Goal: Navigation & Orientation: Find specific page/section

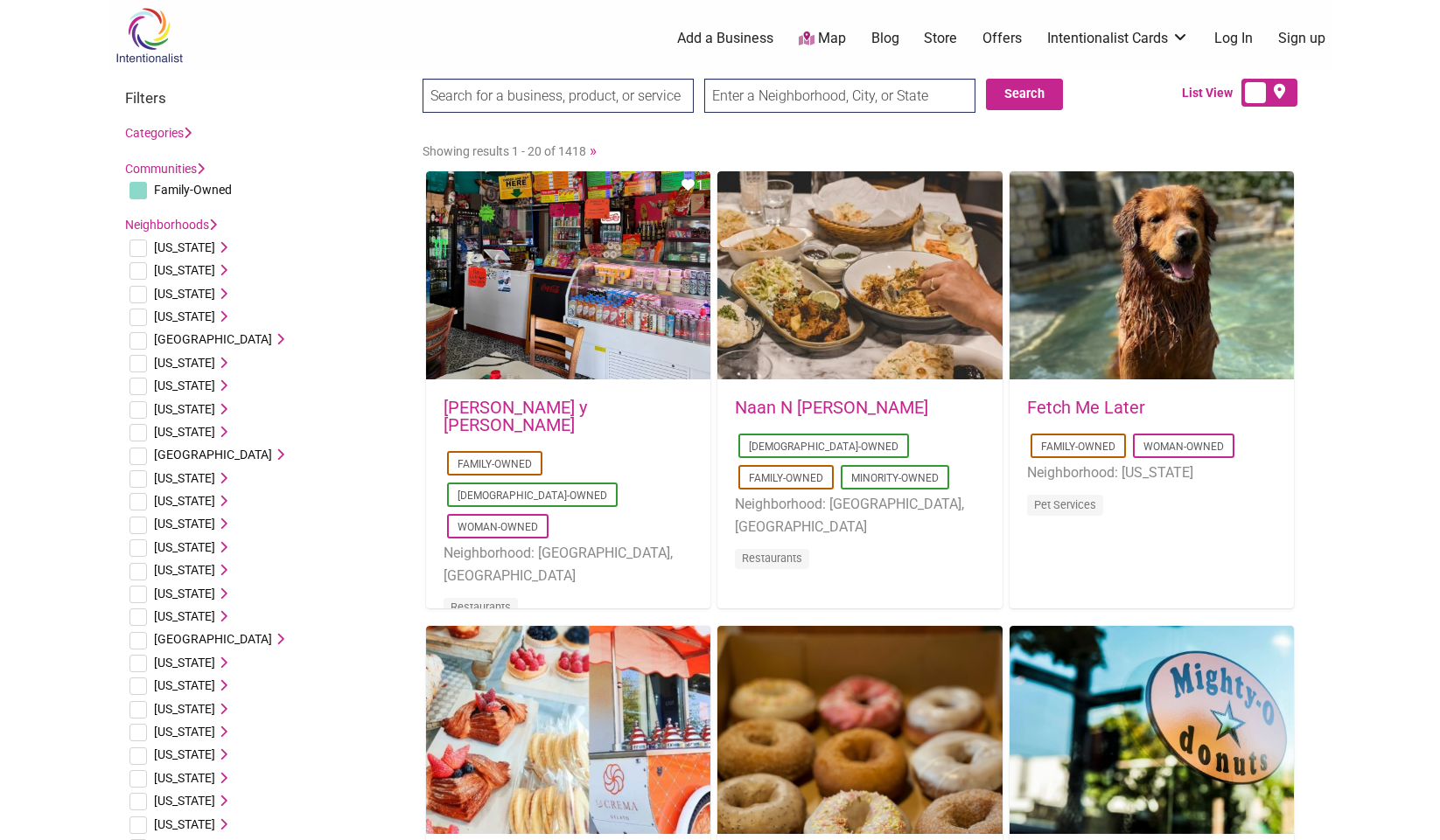
click at [777, 99] on input "text" at bounding box center [839, 96] width 271 height 34
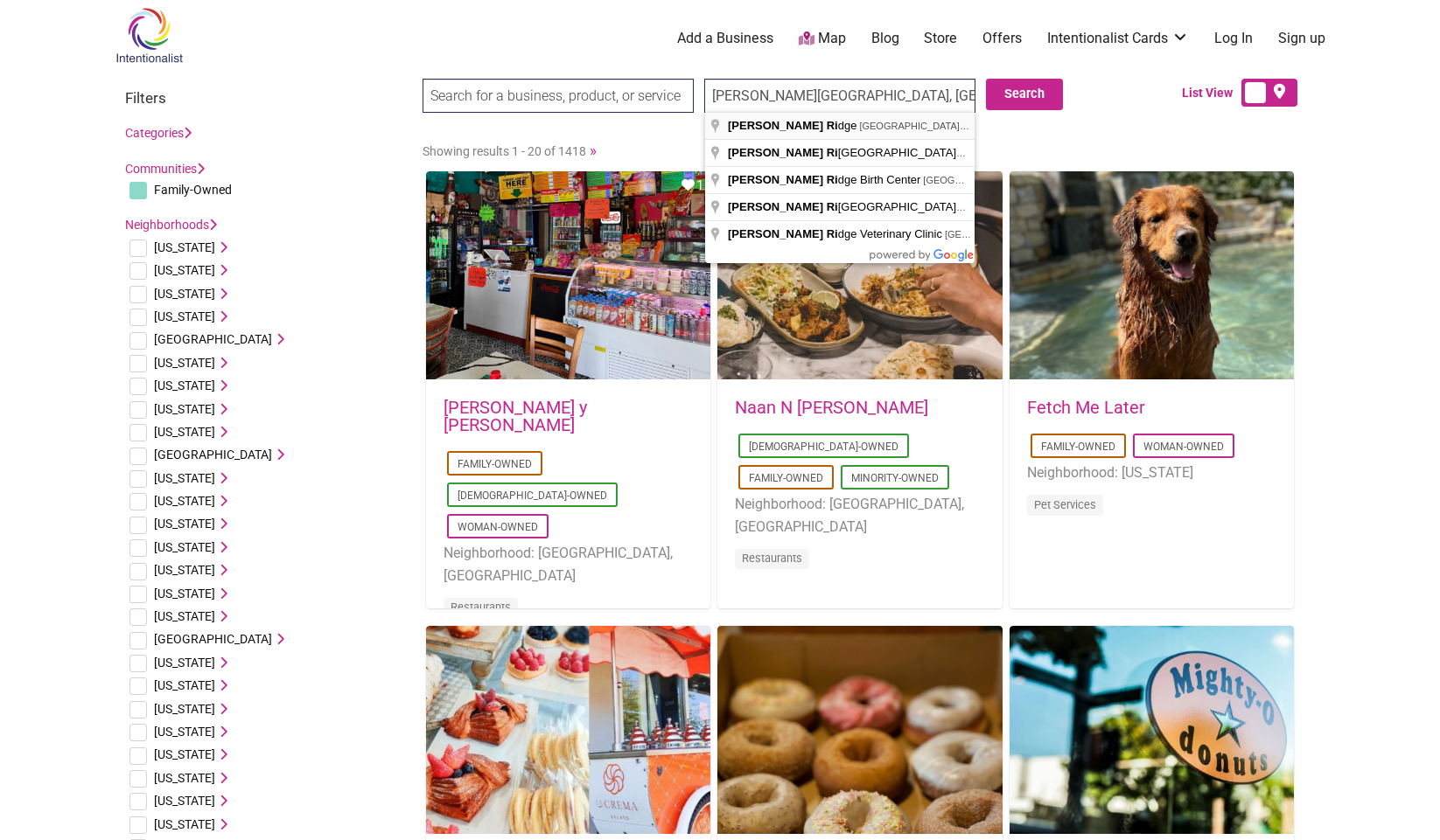
type input "Burr Ridge, IL, USA"
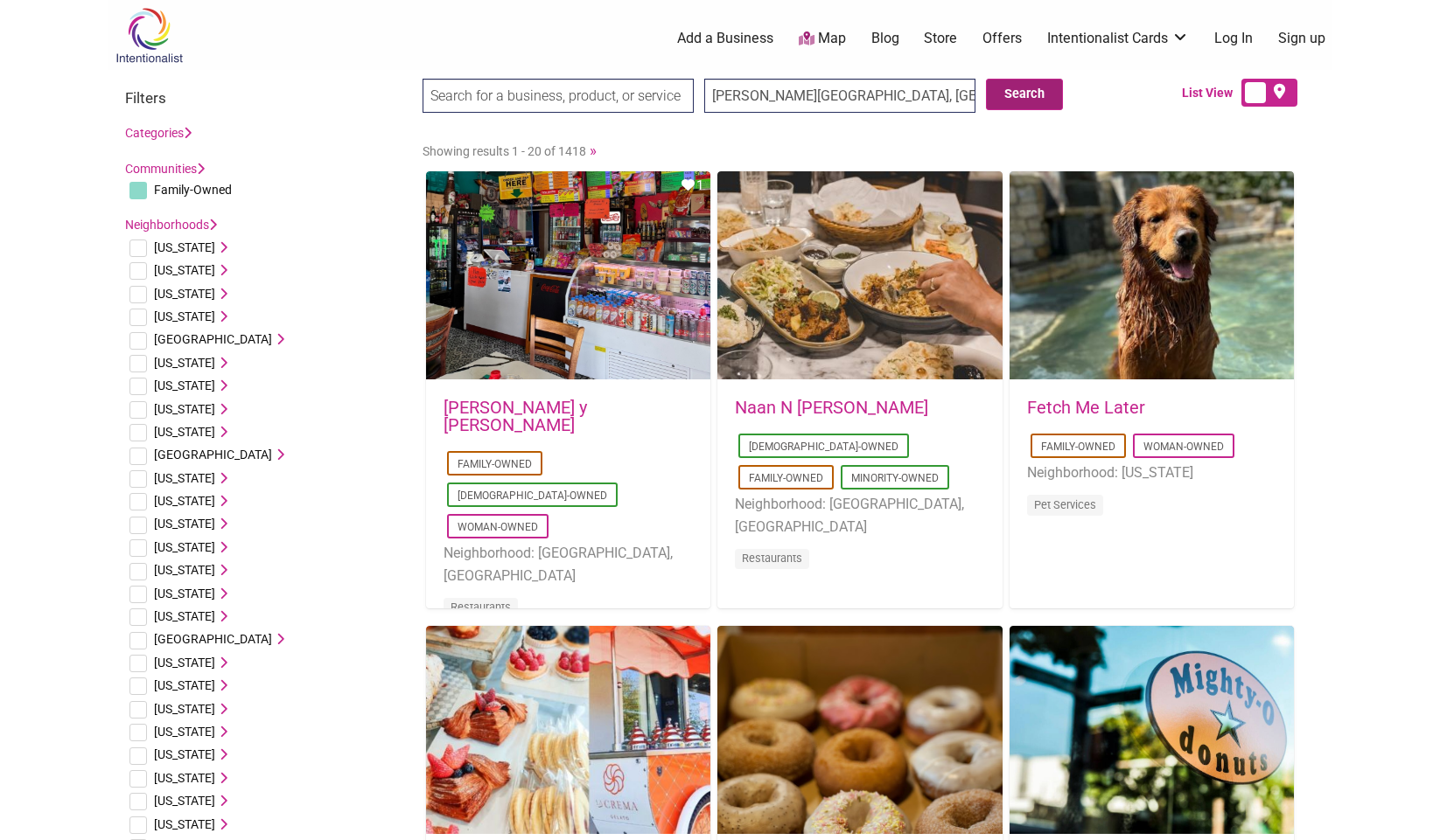
click at [1006, 90] on button "Search" at bounding box center [1024, 95] width 77 height 32
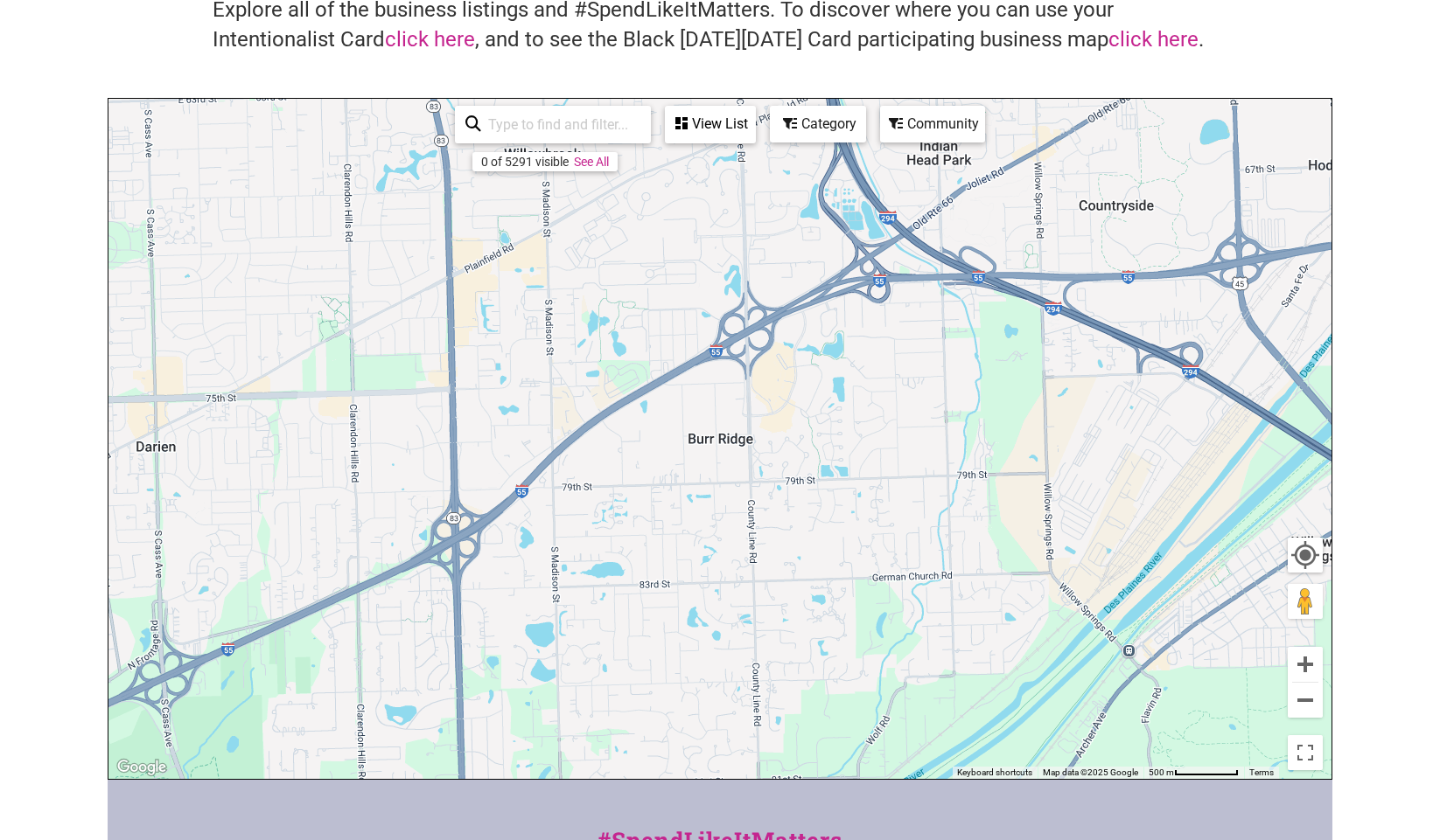
scroll to position [141, 0]
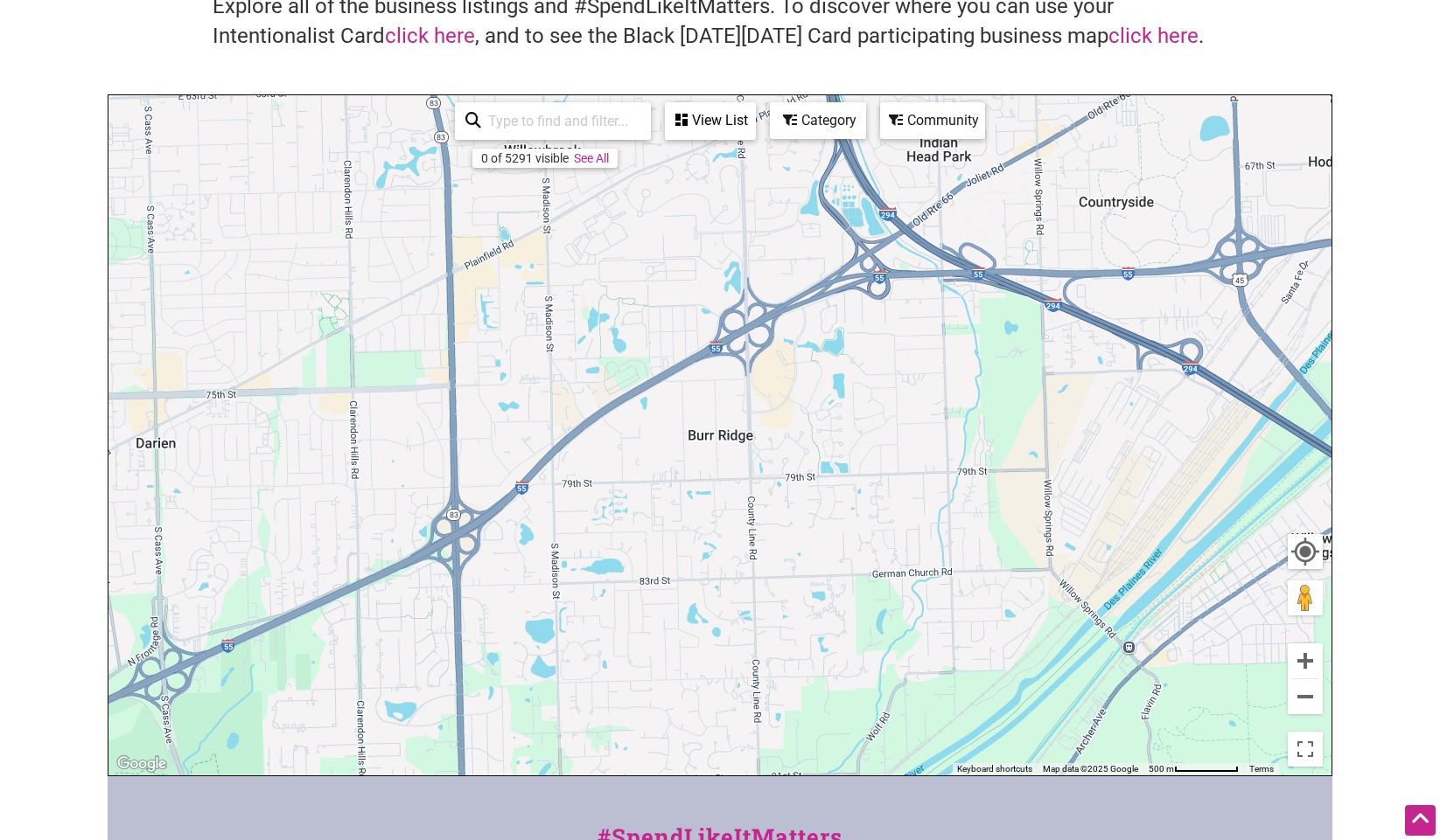
click at [600, 163] on link "See All" at bounding box center [591, 159] width 35 height 14
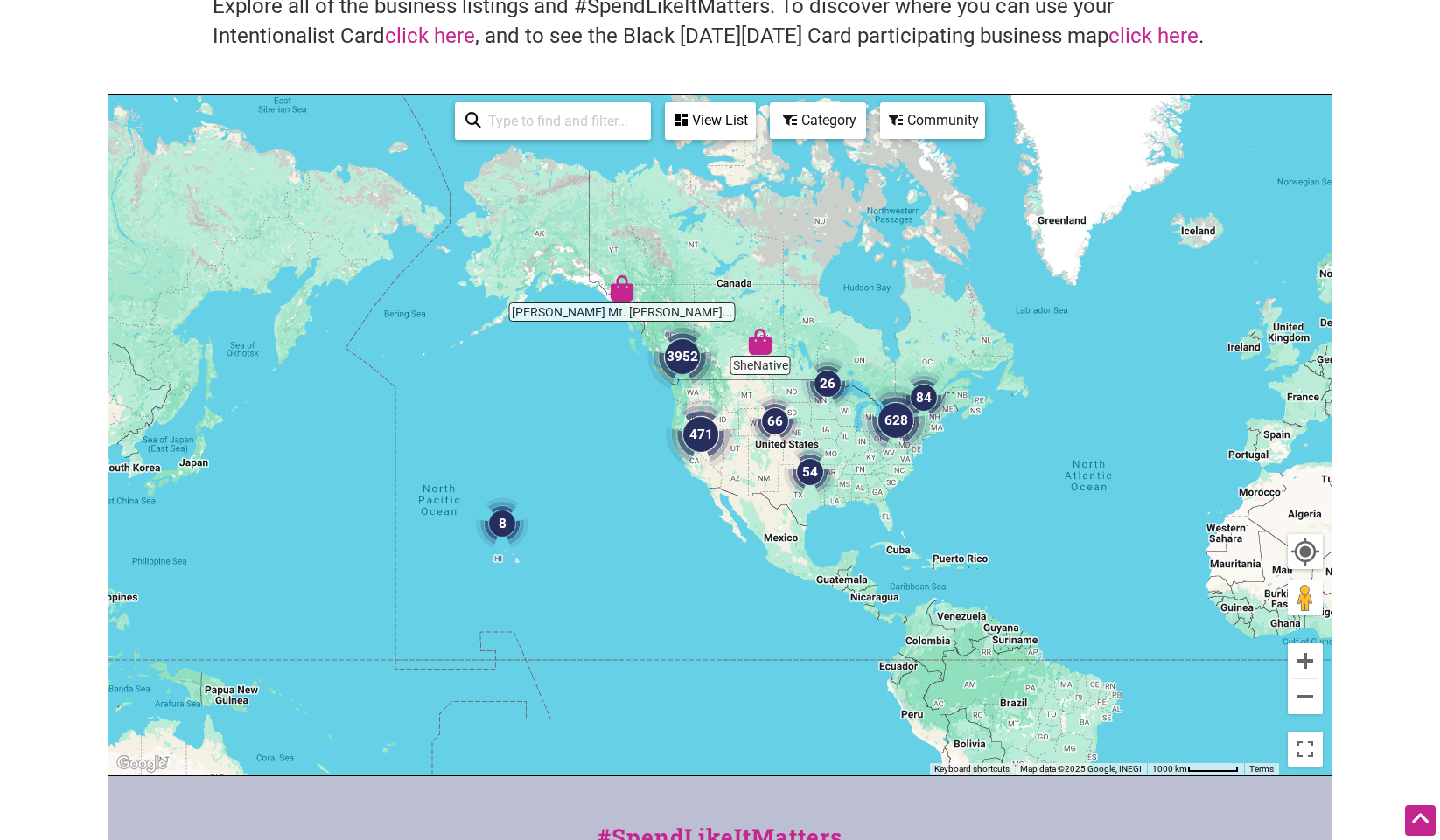
click at [856, 436] on div "To navigate, press the arrow keys." at bounding box center [720, 436] width 1223 height 680
click at [1302, 662] on button "Zoom in" at bounding box center [1305, 661] width 35 height 35
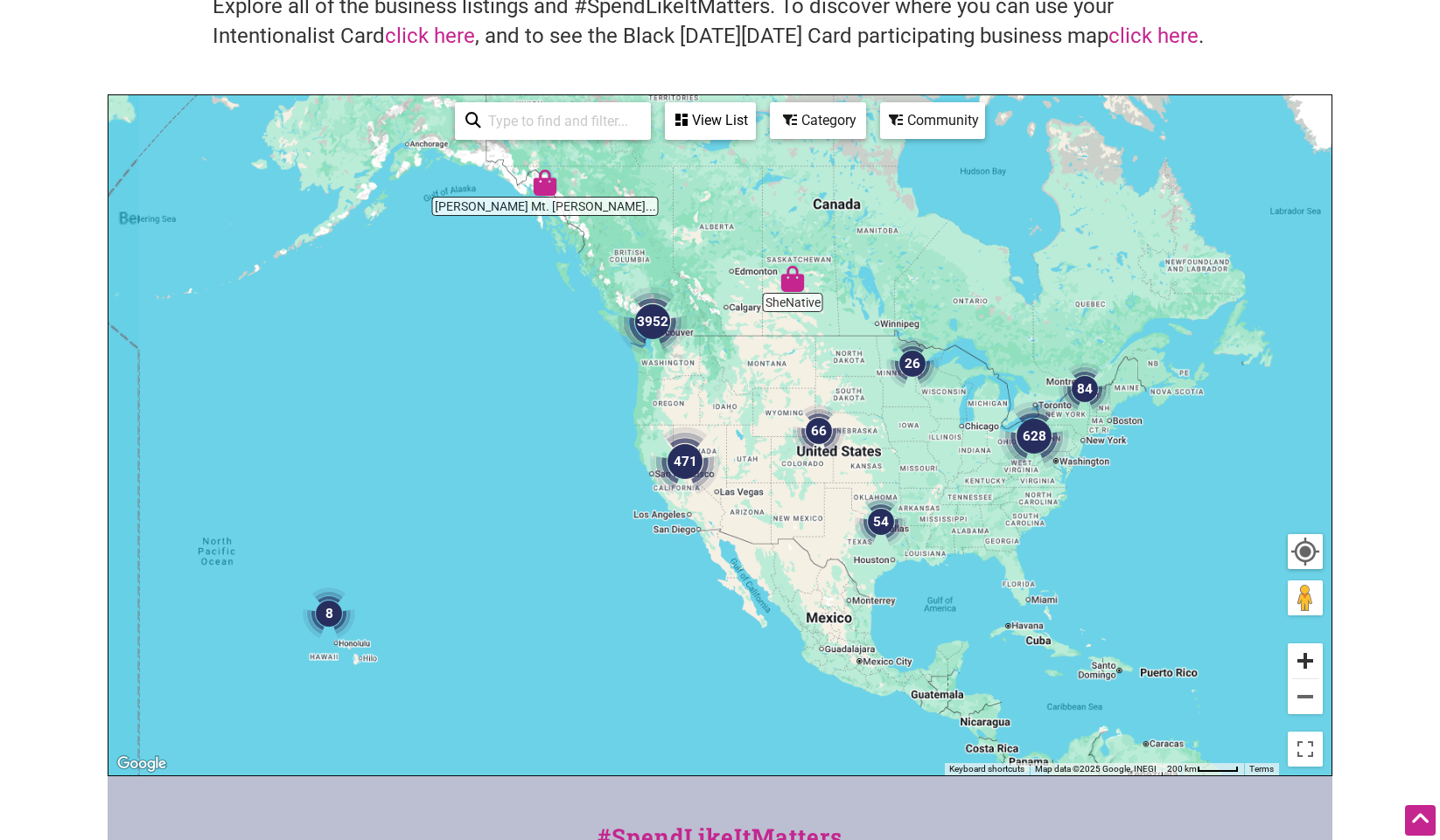
click at [1302, 662] on button "Zoom in" at bounding box center [1305, 661] width 35 height 35
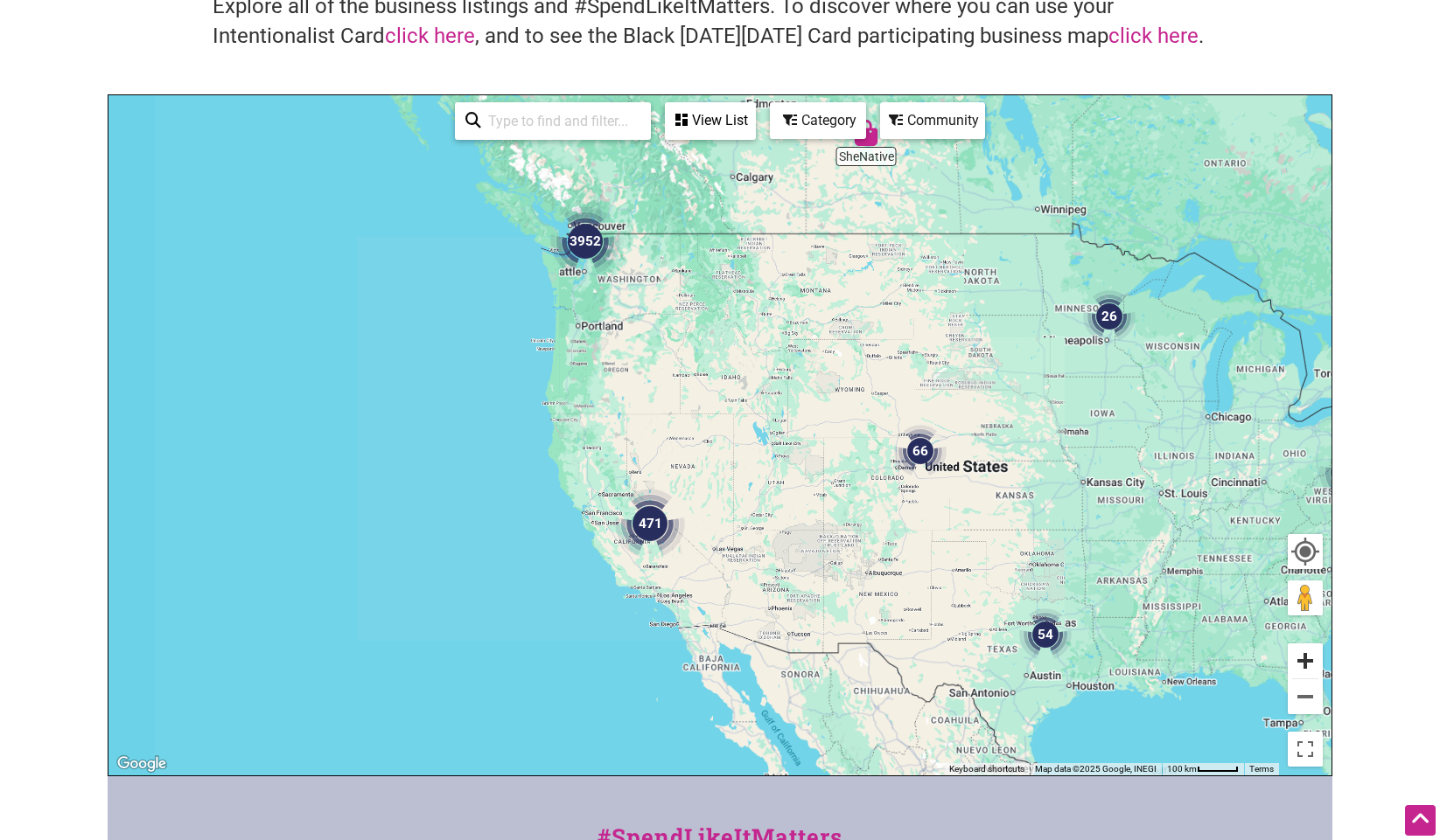
click at [1302, 662] on button "Zoom in" at bounding box center [1305, 661] width 35 height 35
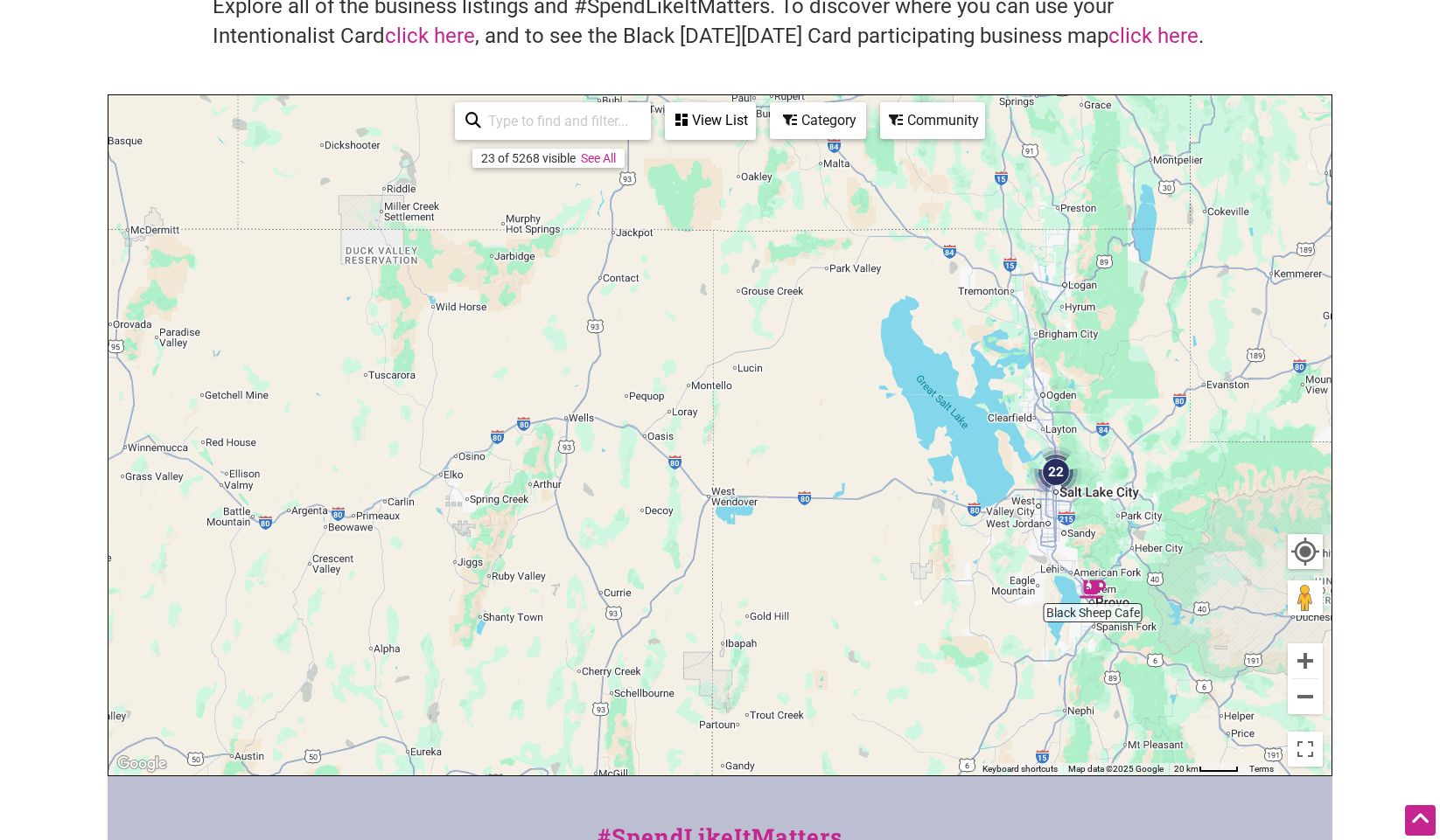
drag, startPoint x: 1073, startPoint y: 491, endPoint x: 359, endPoint y: 358, distance: 726.3
click at [363, 358] on div "To navigate, press the arrow keys." at bounding box center [720, 436] width 1223 height 680
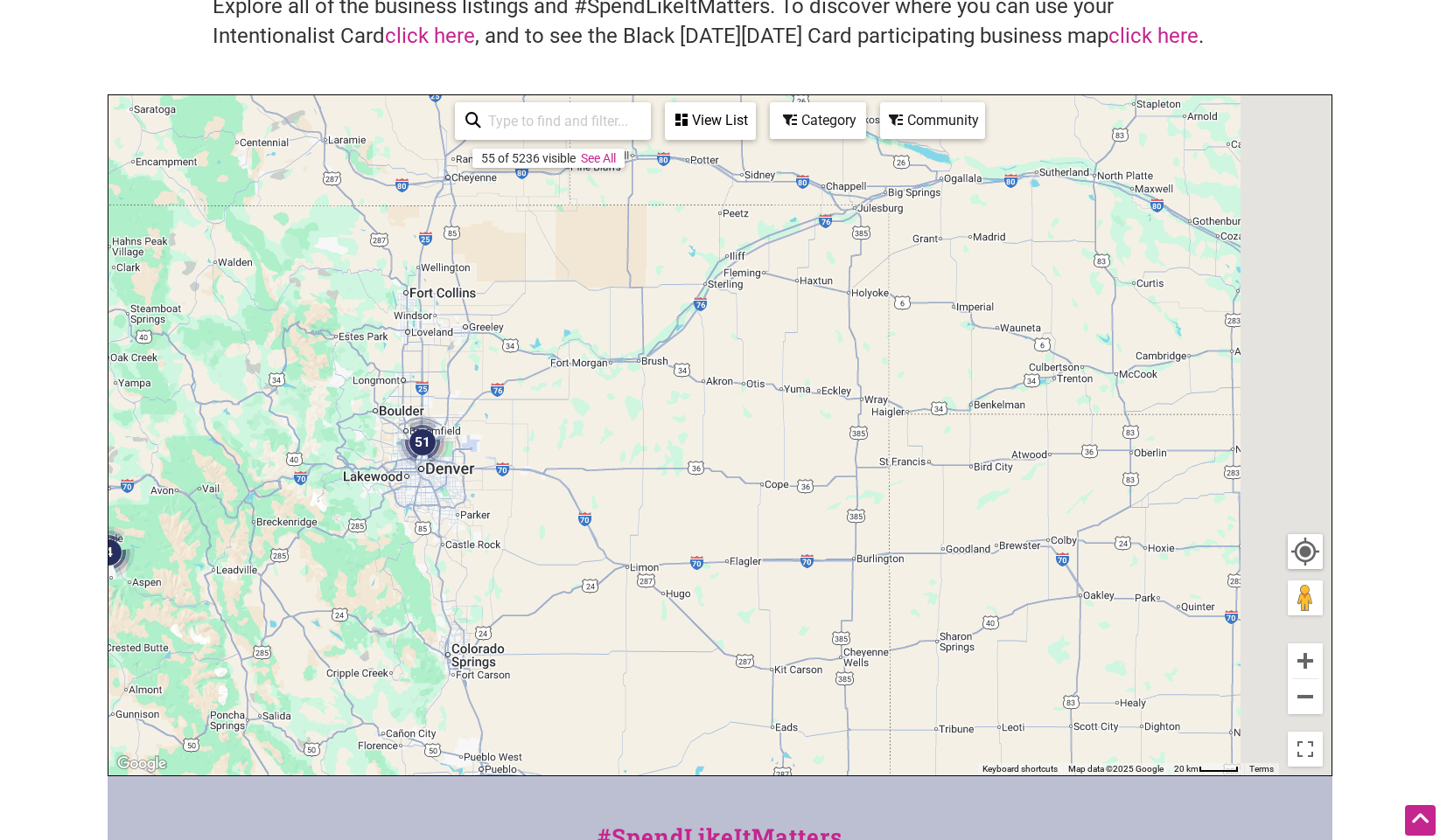
drag, startPoint x: 706, startPoint y: 367, endPoint x: 465, endPoint y: 380, distance: 241.4
click at [471, 375] on div "To navigate, press the arrow keys." at bounding box center [720, 436] width 1223 height 680
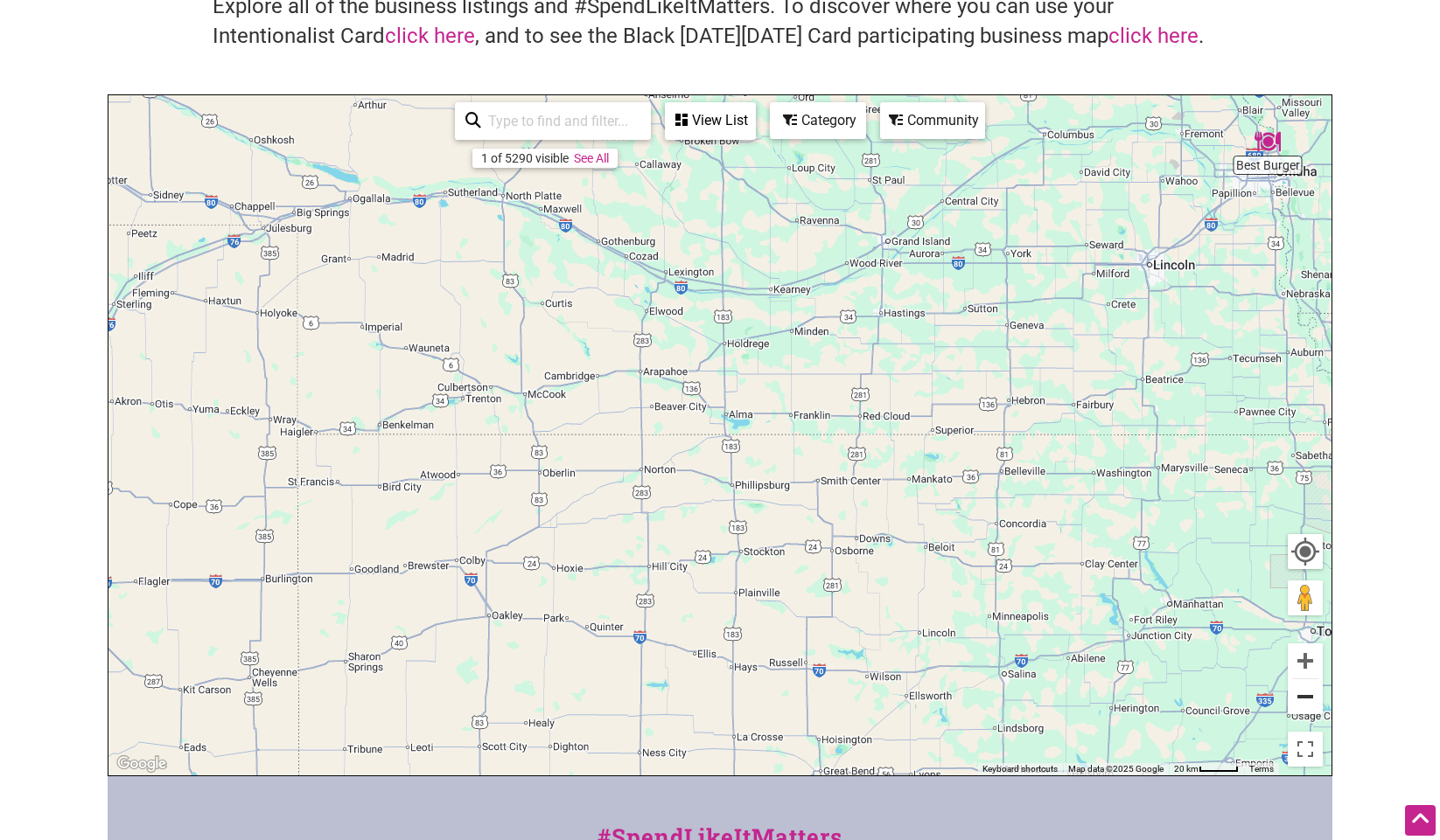
click at [1315, 708] on button "Zoom out" at bounding box center [1305, 697] width 35 height 35
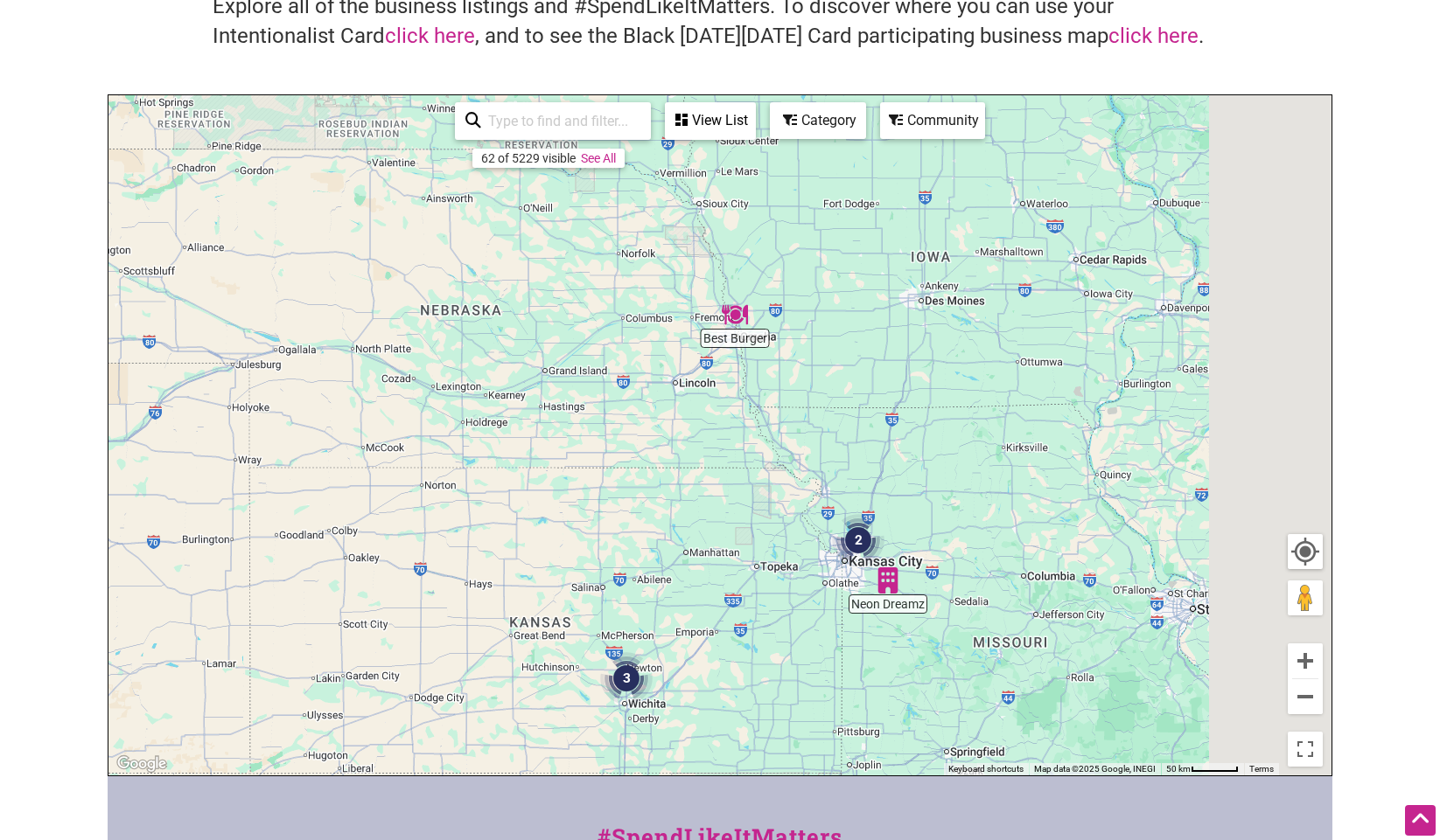
drag, startPoint x: 1131, startPoint y: 400, endPoint x: 502, endPoint y: 428, distance: 629.6
click at [513, 431] on div "To navigate, press the arrow keys." at bounding box center [720, 436] width 1223 height 680
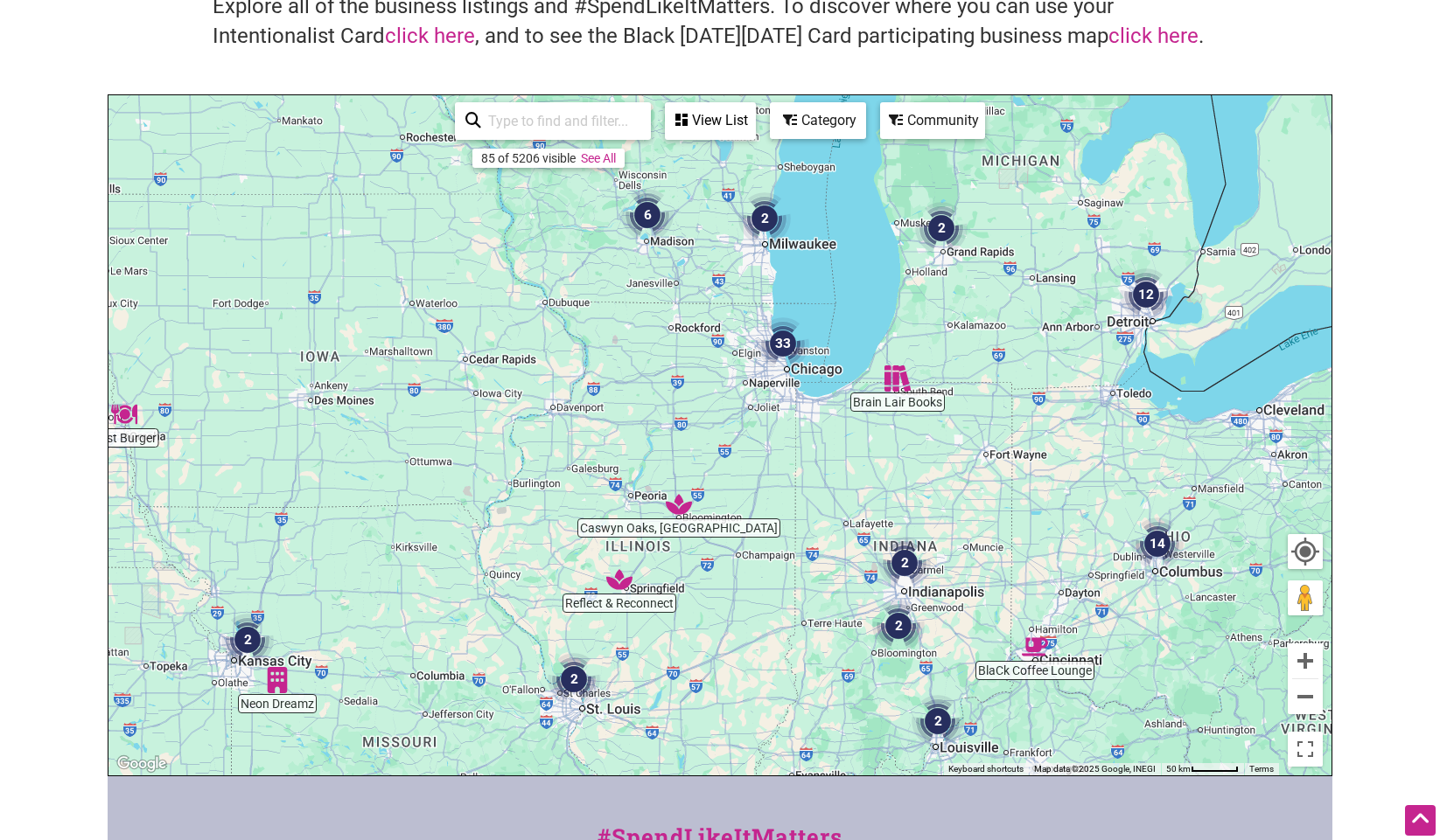
drag, startPoint x: 744, startPoint y: 343, endPoint x: 731, endPoint y: 437, distance: 94.9
click at [731, 437] on div "To navigate, press the arrow keys." at bounding box center [720, 436] width 1223 height 680
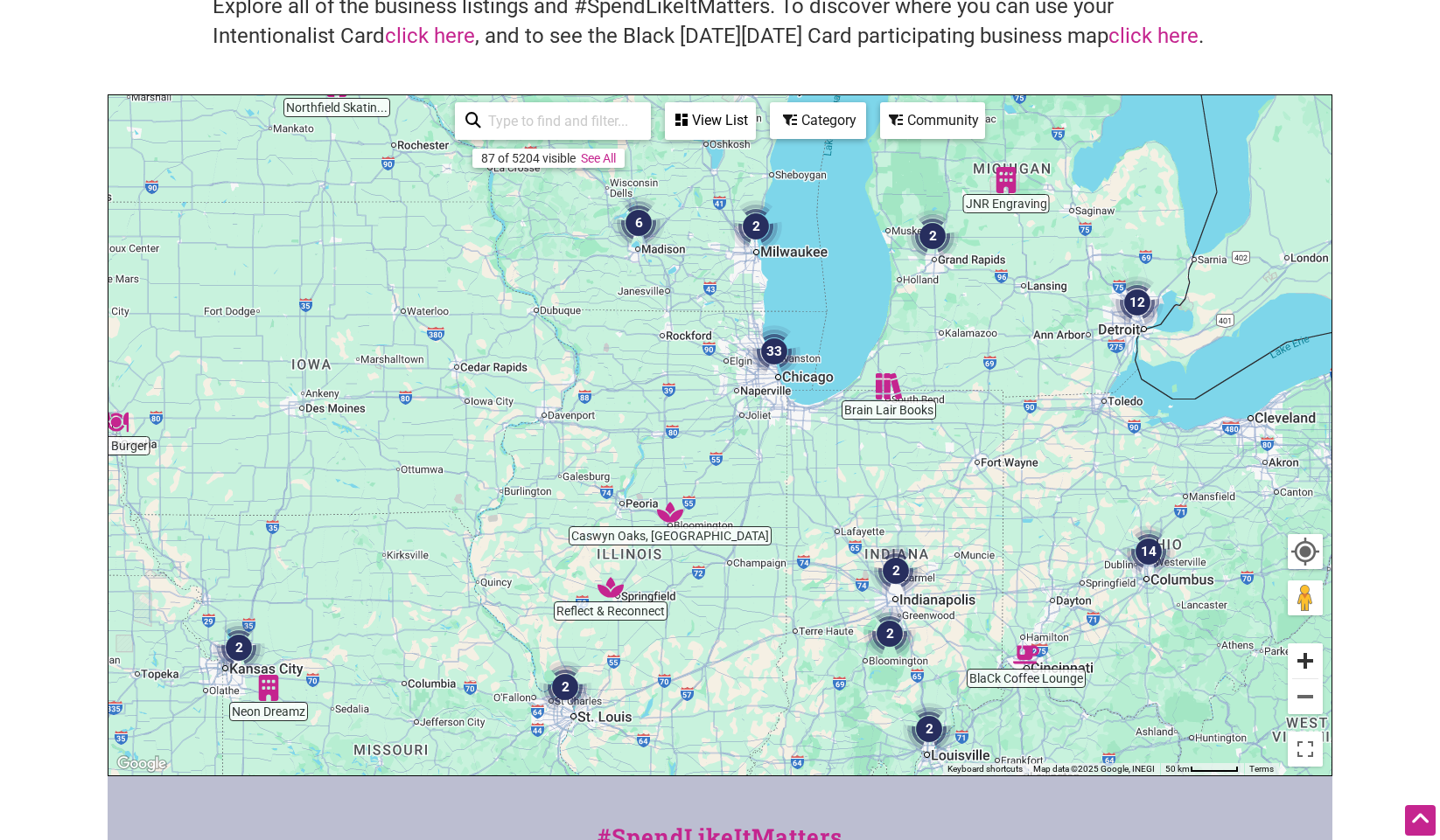
click at [1315, 664] on button "Zoom in" at bounding box center [1305, 661] width 35 height 35
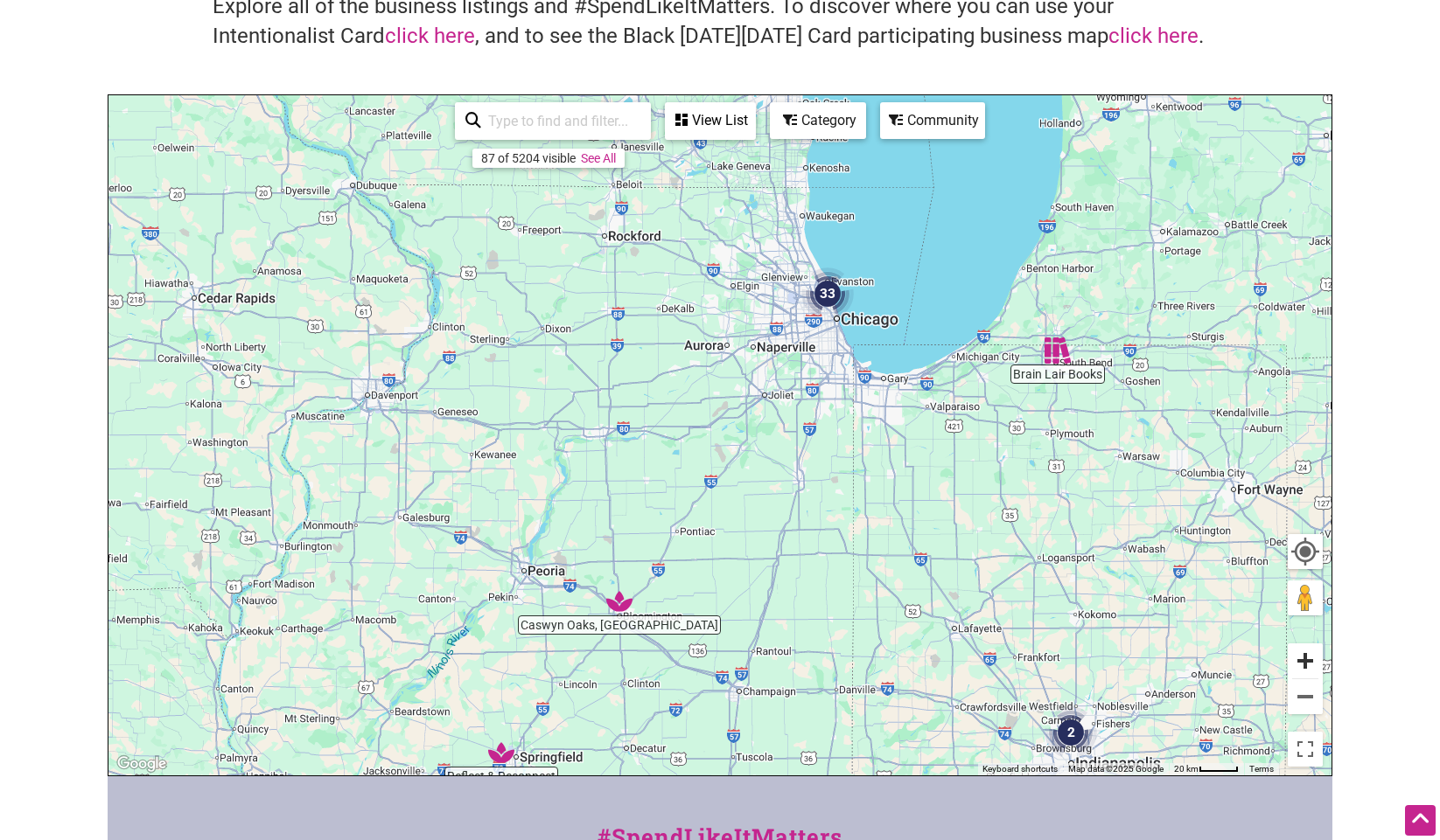
click at [1315, 664] on button "Zoom in" at bounding box center [1305, 661] width 35 height 35
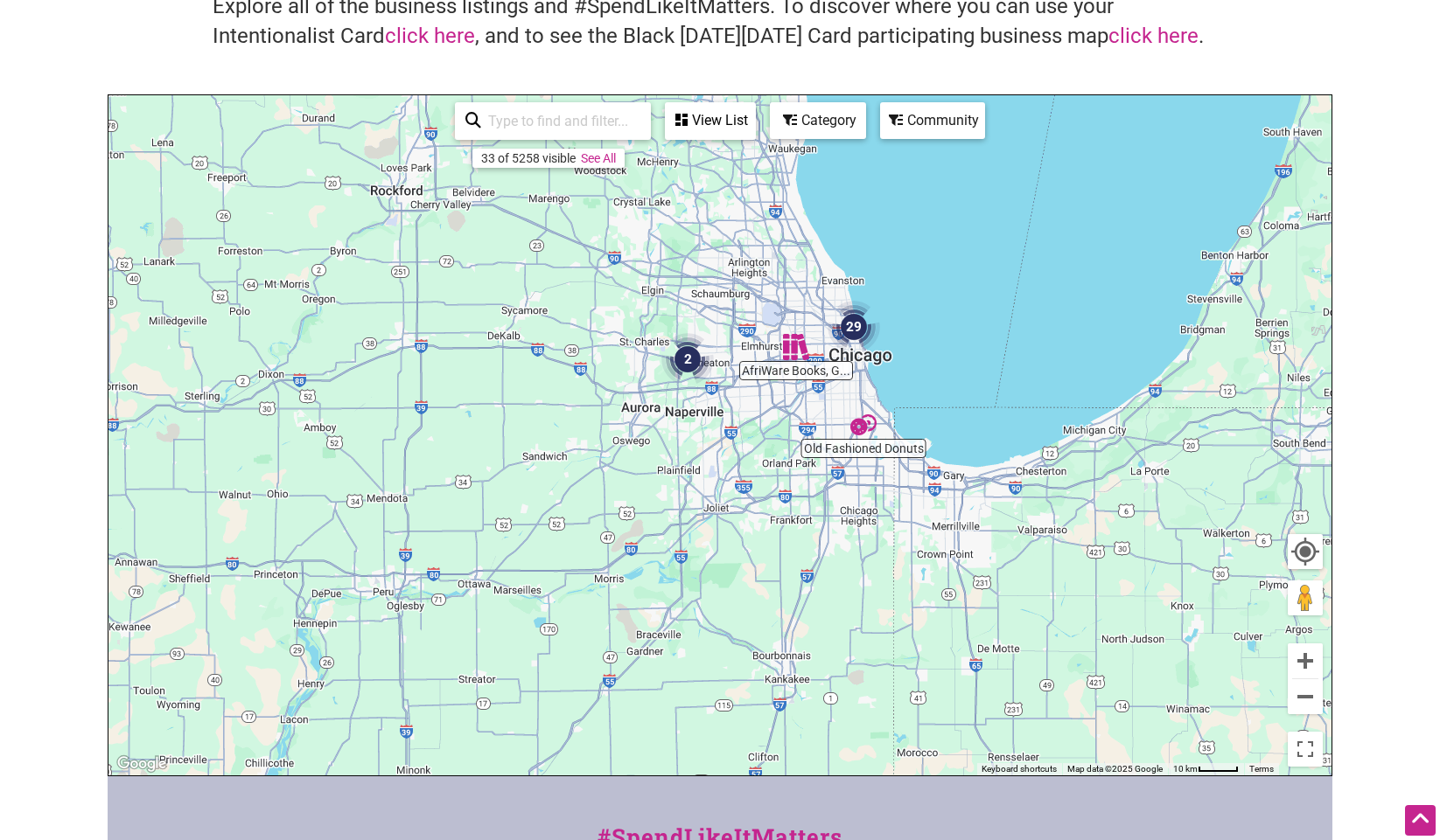
drag, startPoint x: 906, startPoint y: 363, endPoint x: 823, endPoint y: 488, distance: 150.0
click at [823, 488] on div "To navigate, press the arrow keys." at bounding box center [720, 436] width 1223 height 680
click at [1308, 657] on button "Zoom in" at bounding box center [1305, 661] width 35 height 35
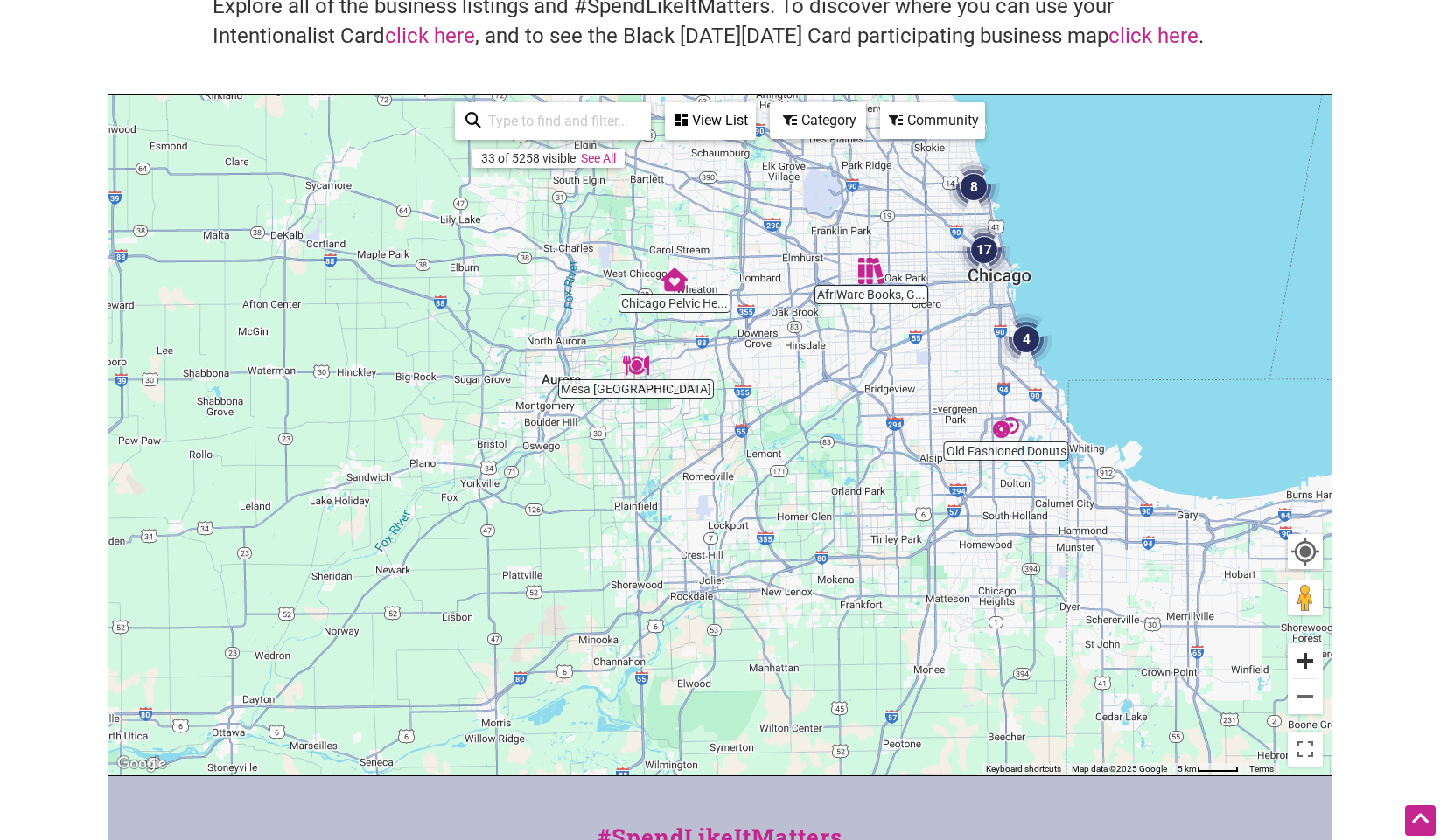
click at [1308, 657] on button "Zoom in" at bounding box center [1305, 661] width 35 height 35
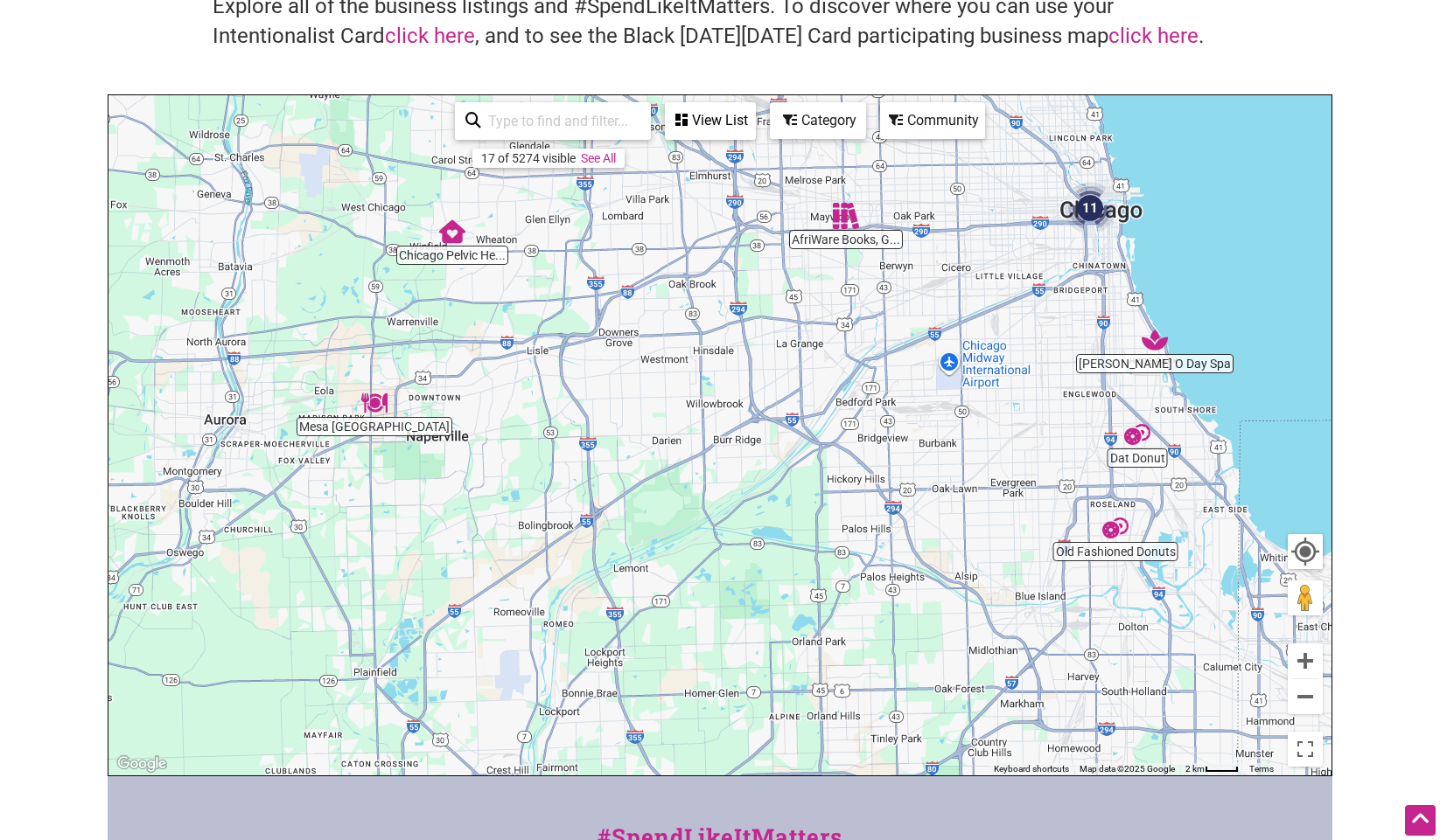
drag, startPoint x: 1135, startPoint y: 322, endPoint x: 958, endPoint y: 416, distance: 200.4
click at [958, 416] on div "To navigate, press the arrow keys." at bounding box center [720, 436] width 1223 height 680
click at [1297, 659] on button "Zoom in" at bounding box center [1305, 661] width 35 height 35
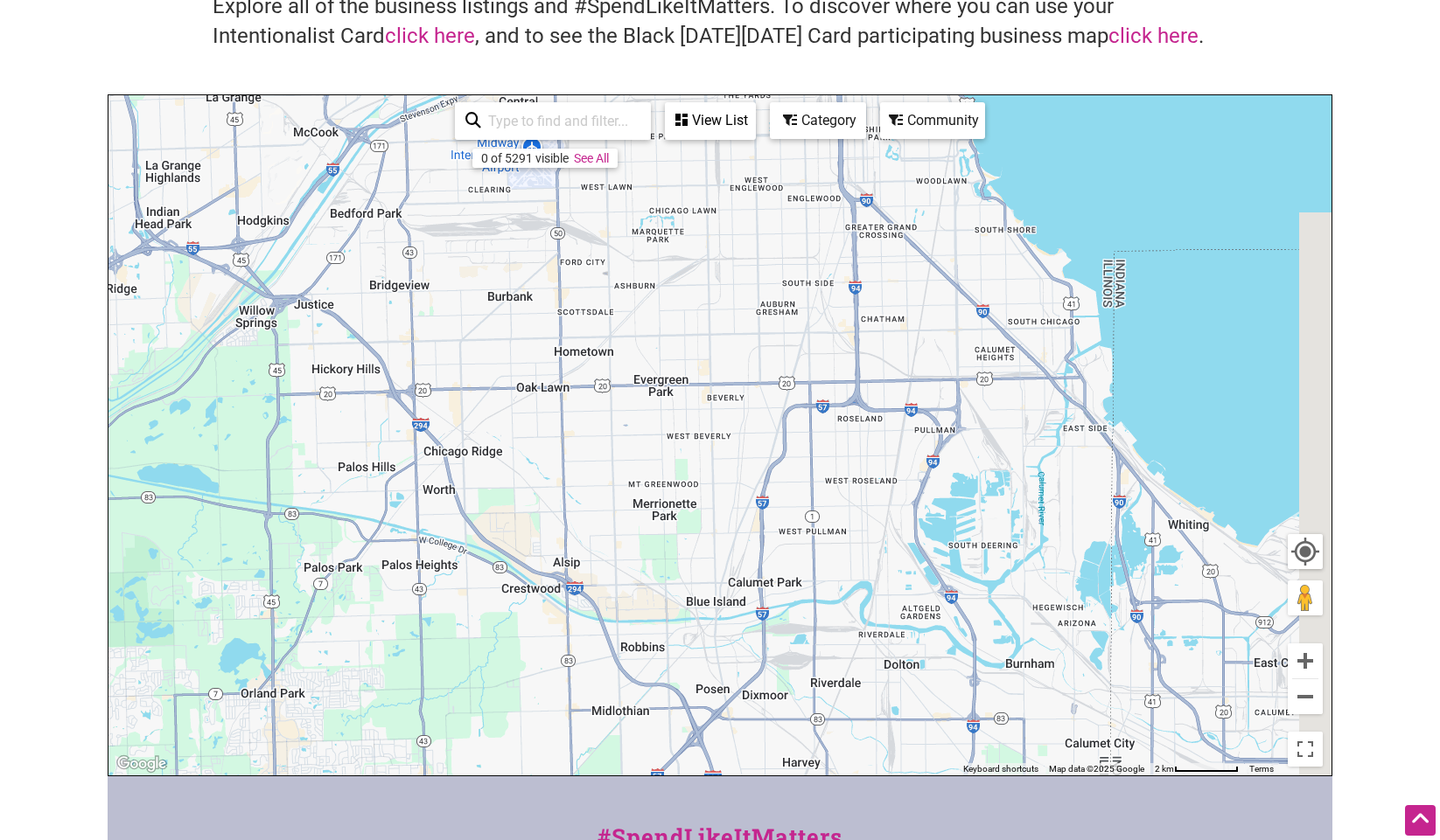
drag, startPoint x: 1175, startPoint y: 381, endPoint x: 484, endPoint y: 223, distance: 708.8
click at [485, 223] on div "To navigate, press the arrow keys." at bounding box center [720, 436] width 1223 height 680
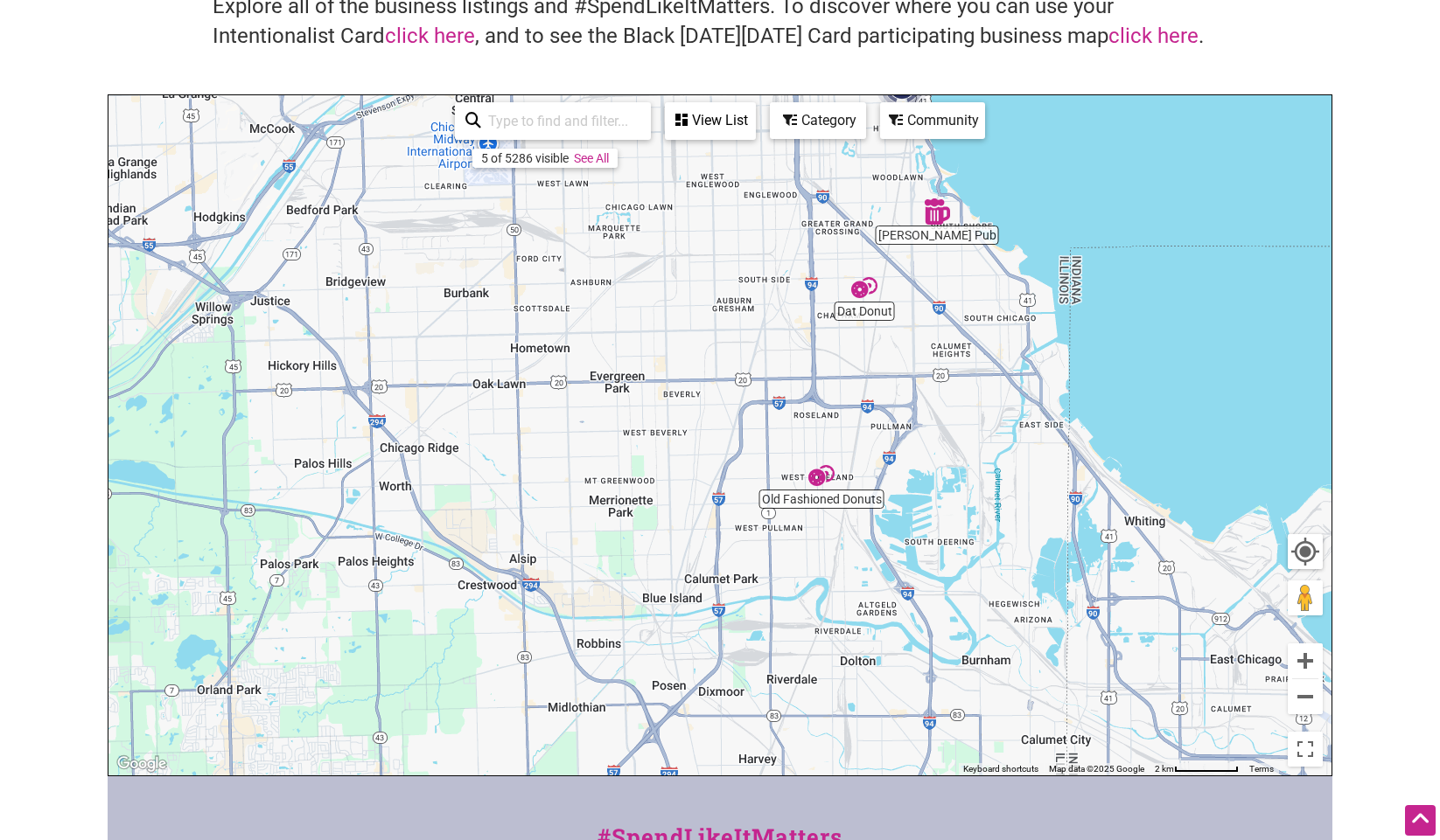
click at [815, 477] on img "Old Fashioned Donuts" at bounding box center [822, 476] width 26 height 26
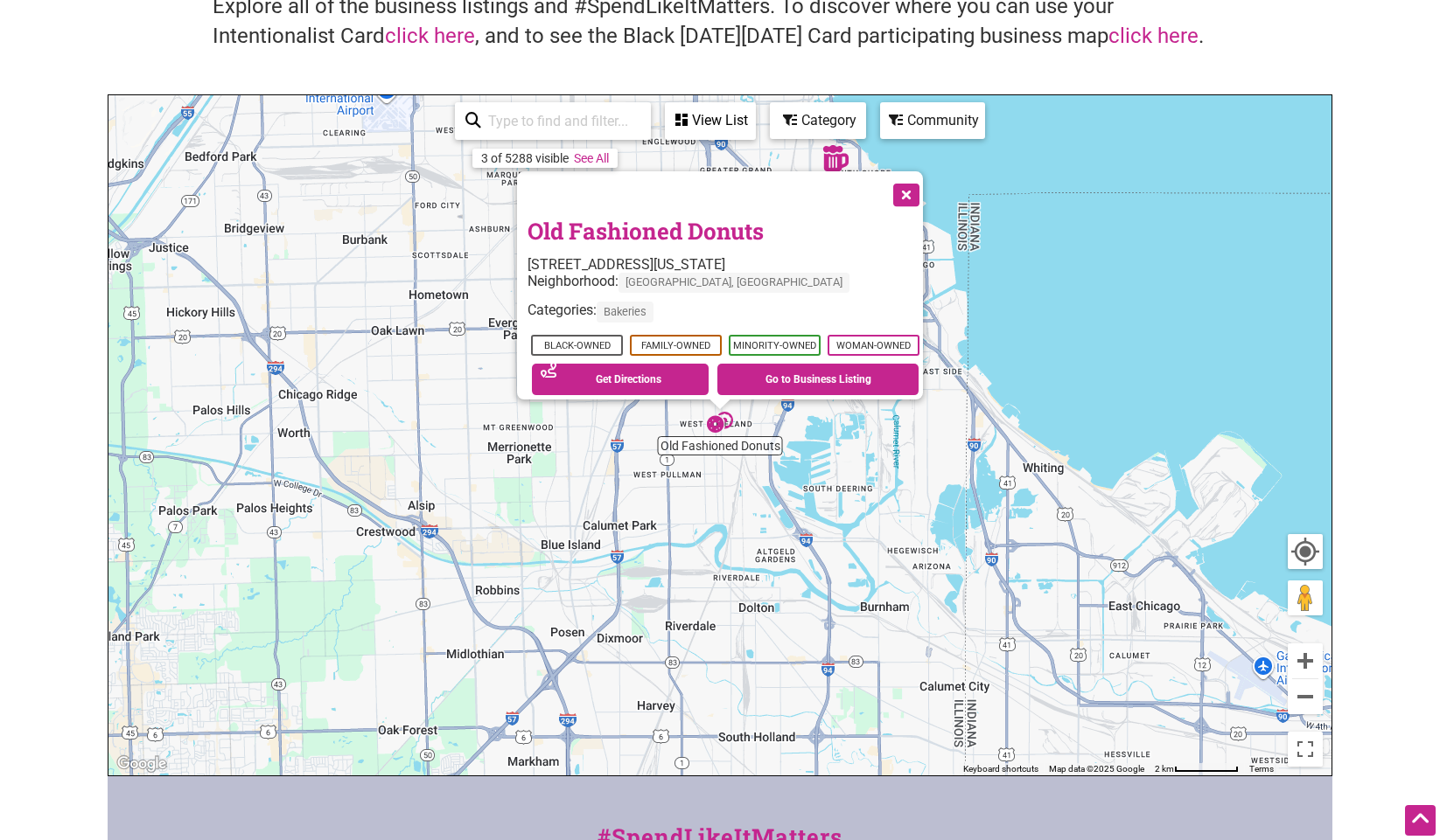
click at [910, 186] on button "Close" at bounding box center [904, 193] width 44 height 44
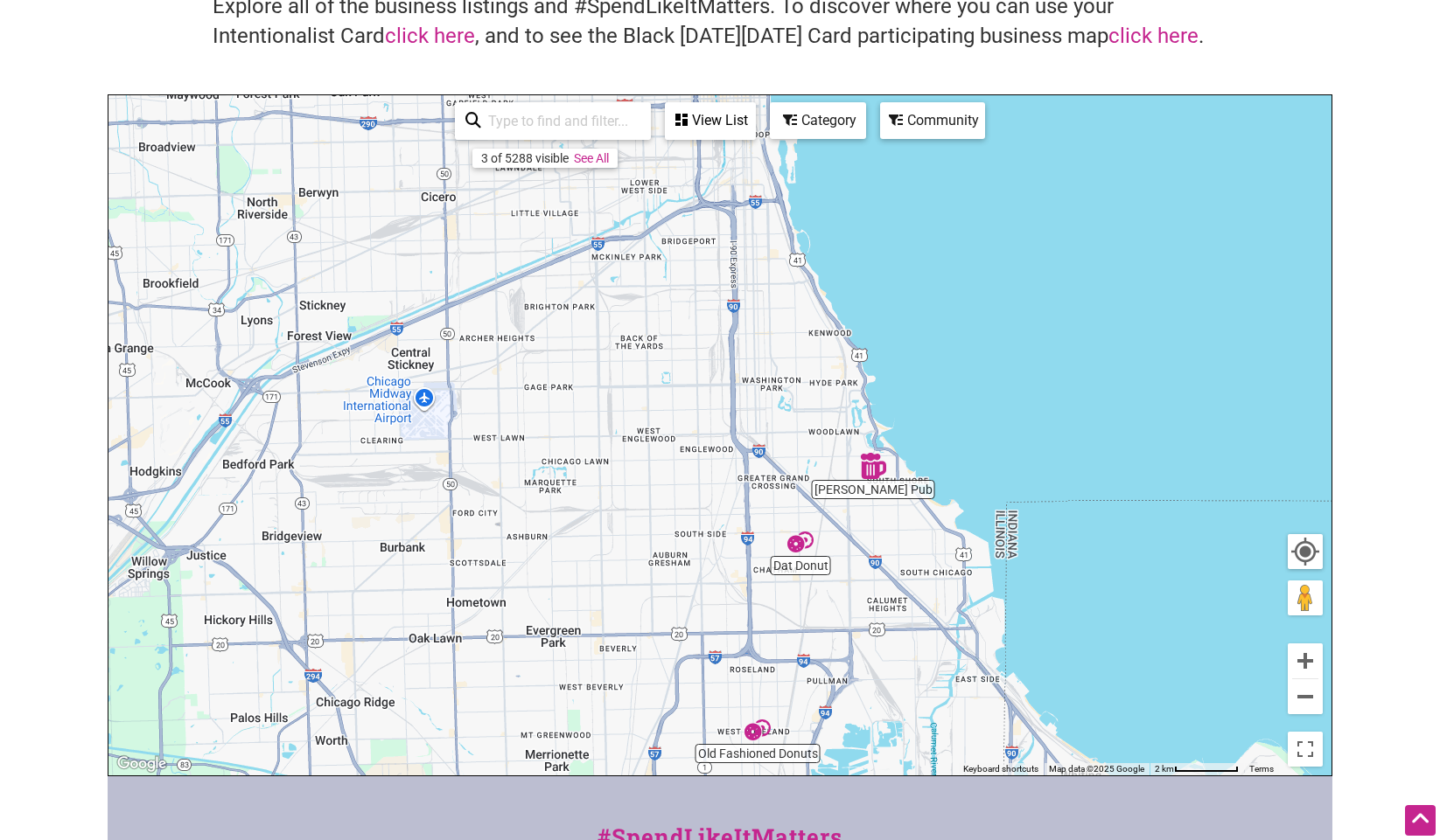
drag, startPoint x: 687, startPoint y: 183, endPoint x: 724, endPoint y: 494, distance: 313.2
click at [724, 494] on div "To navigate, press the arrow keys." at bounding box center [720, 436] width 1223 height 680
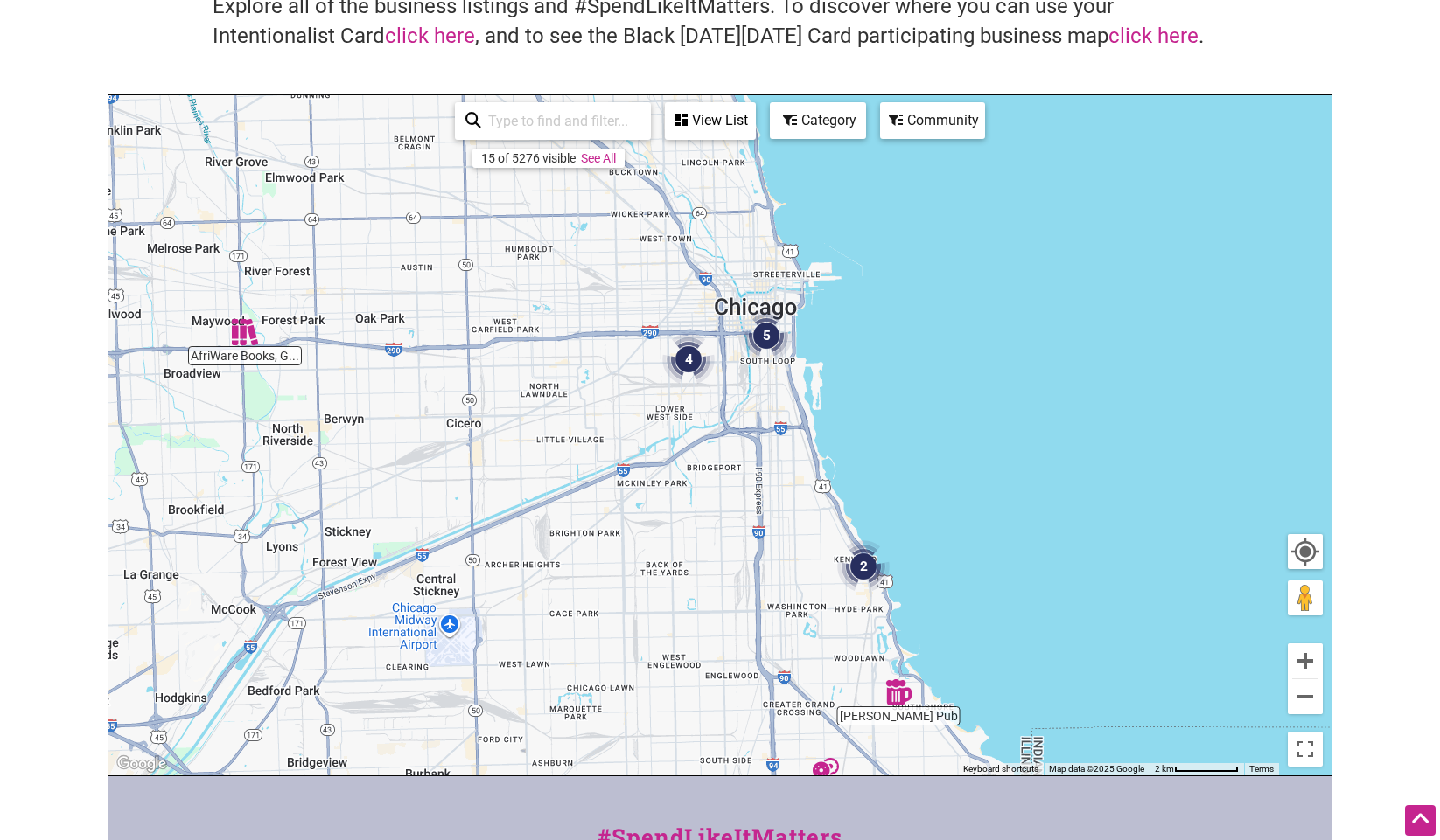
drag, startPoint x: 702, startPoint y: 273, endPoint x: 731, endPoint y: 507, distance: 235.8
click at [731, 507] on div "To navigate, press the arrow keys." at bounding box center [720, 436] width 1223 height 680
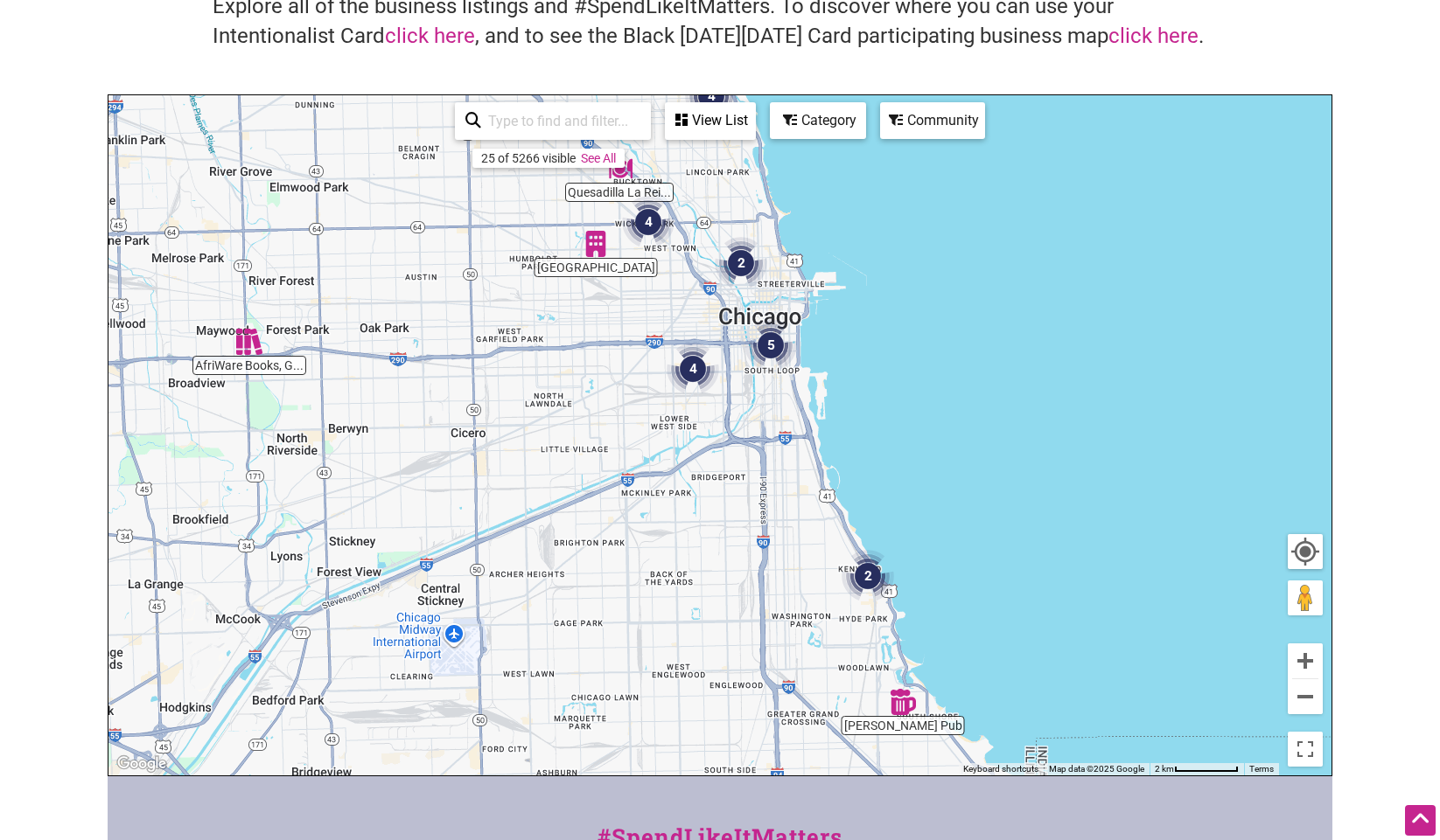
click at [698, 373] on img "4" at bounding box center [693, 369] width 53 height 53
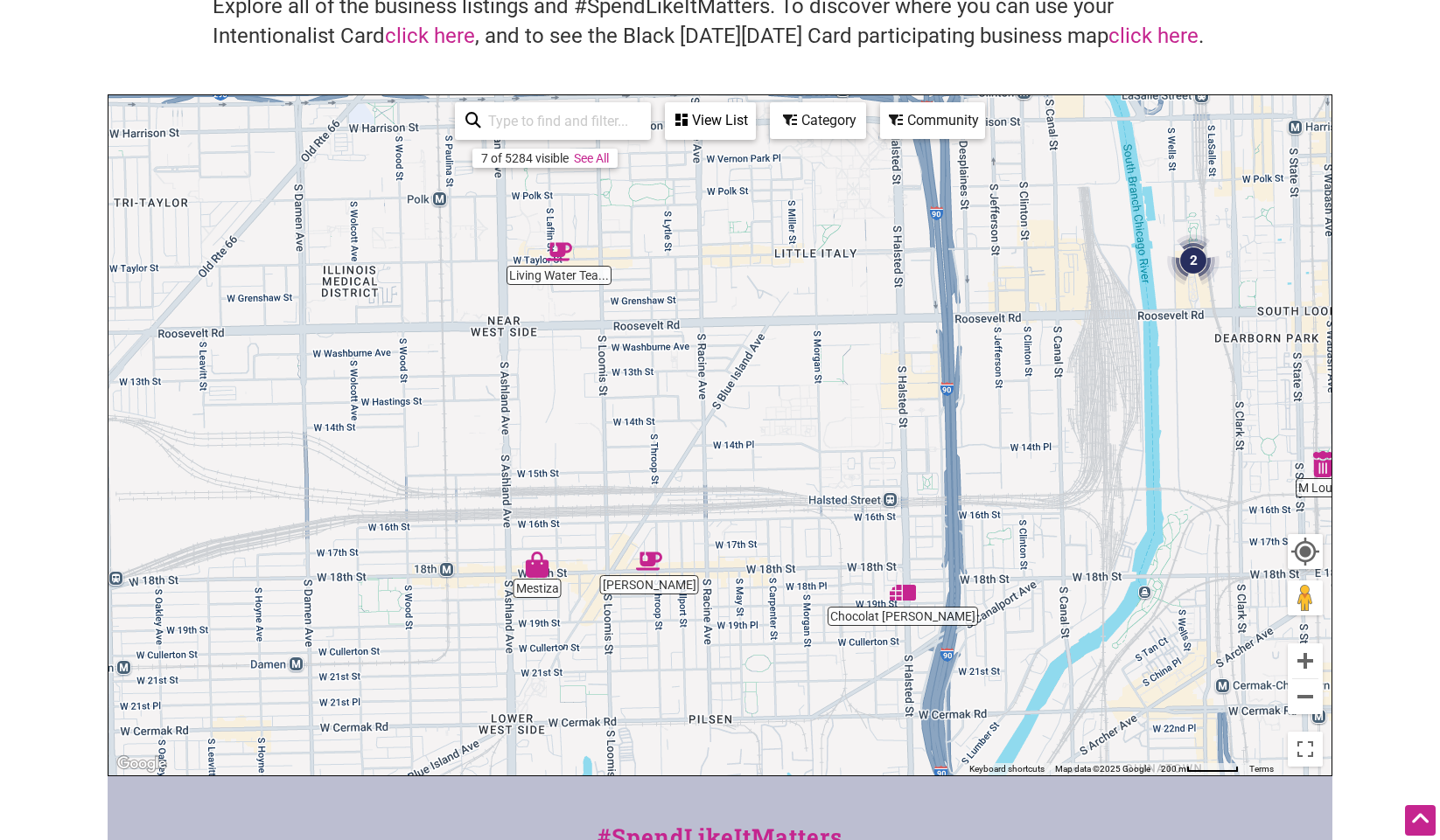
click at [1195, 262] on img "2" at bounding box center [1193, 260] width 53 height 53
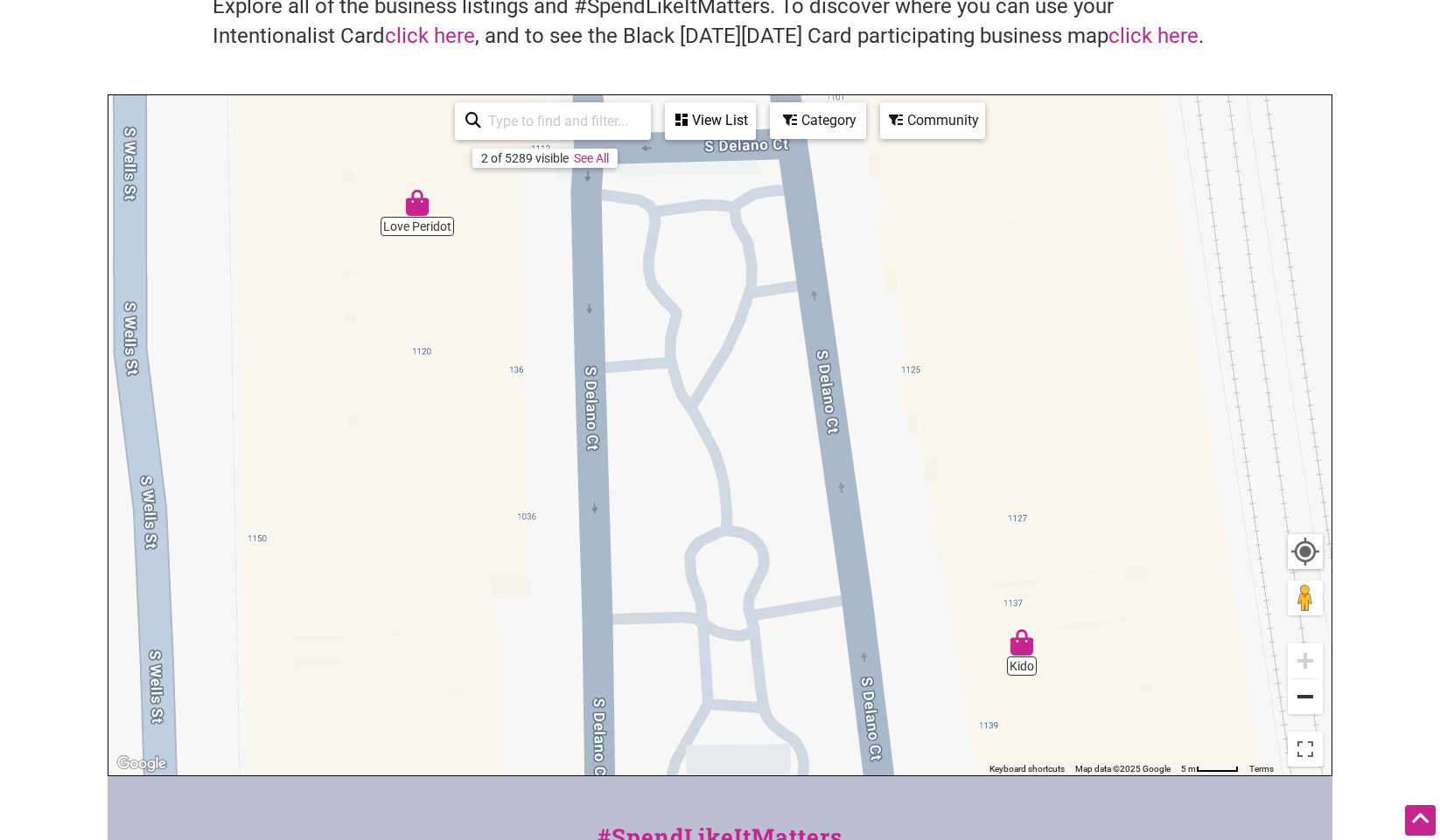
click at [1303, 703] on button "Zoom out" at bounding box center [1305, 697] width 35 height 35
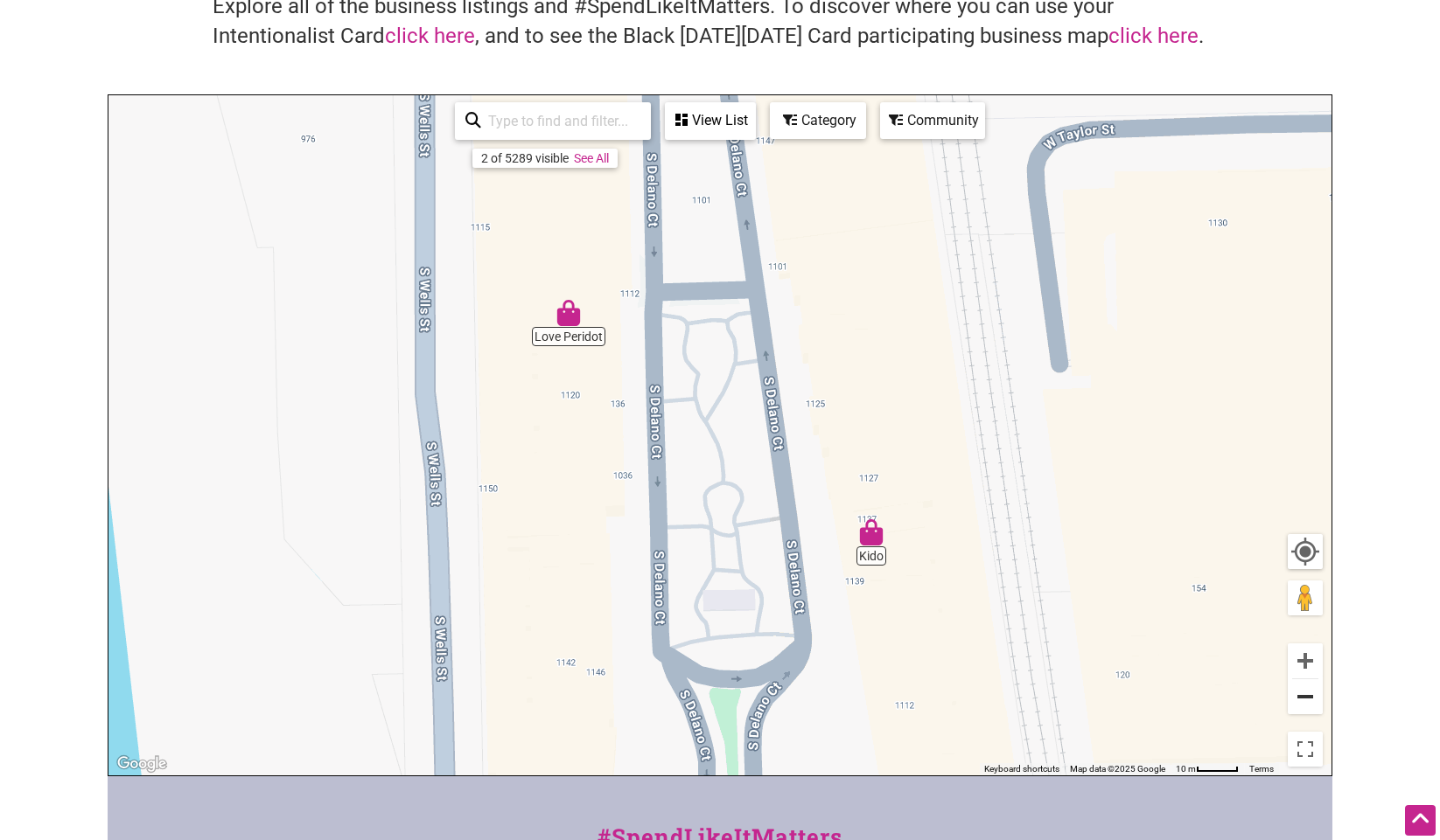
click at [1304, 703] on button "Zoom out" at bounding box center [1305, 697] width 35 height 35
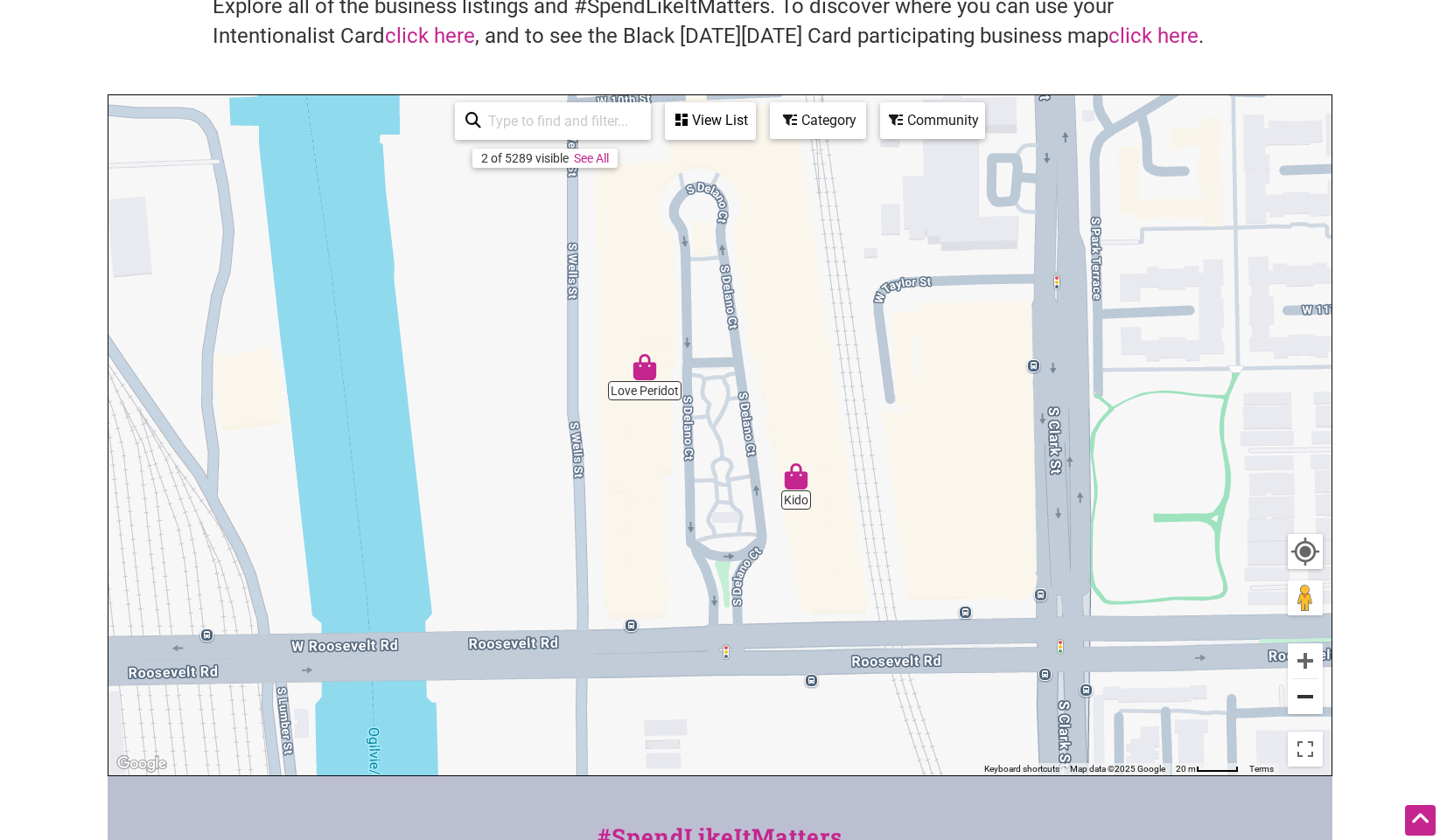
click at [1304, 703] on button "Zoom out" at bounding box center [1305, 697] width 35 height 35
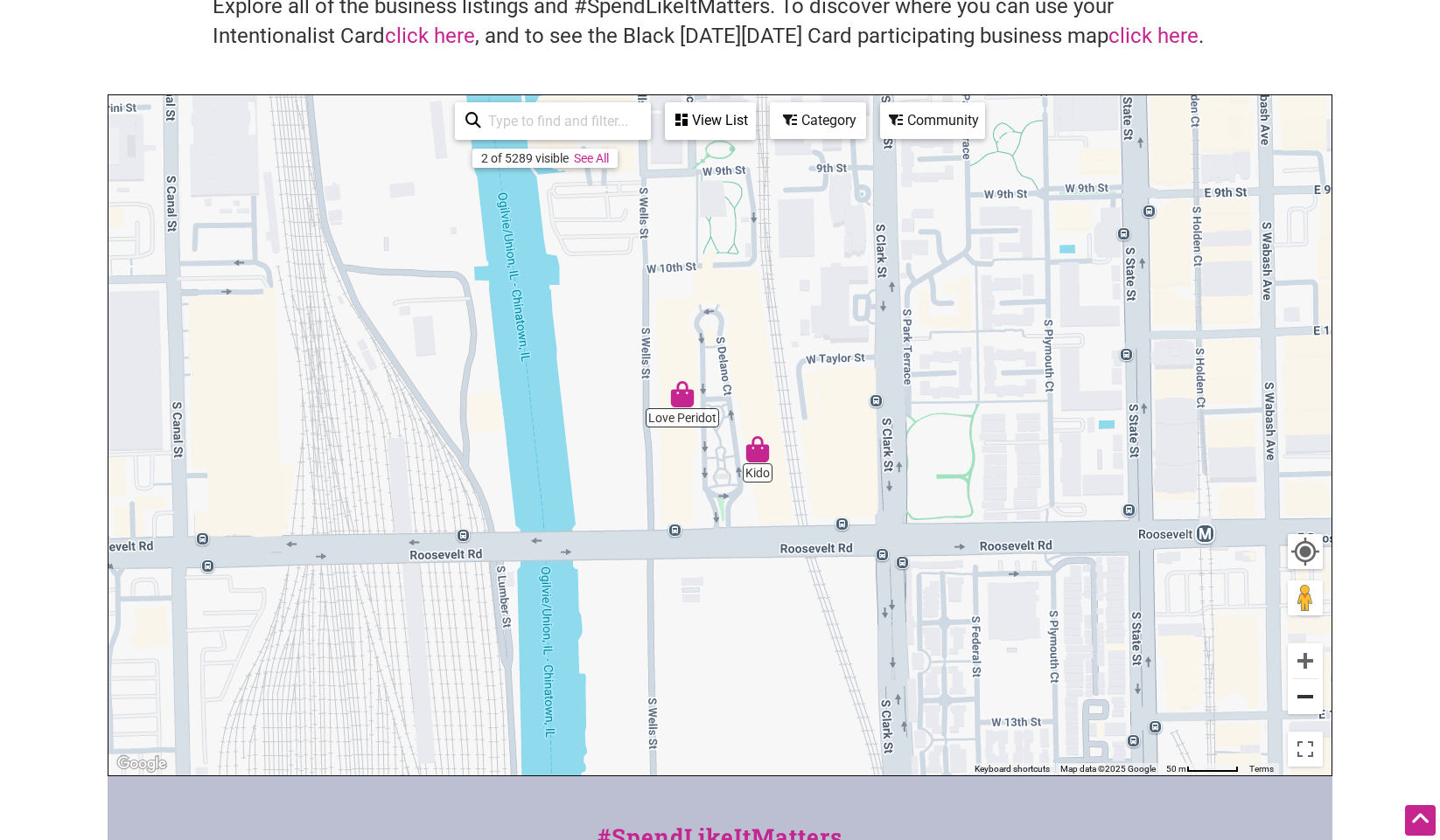
click at [1304, 703] on button "Zoom out" at bounding box center [1305, 697] width 35 height 35
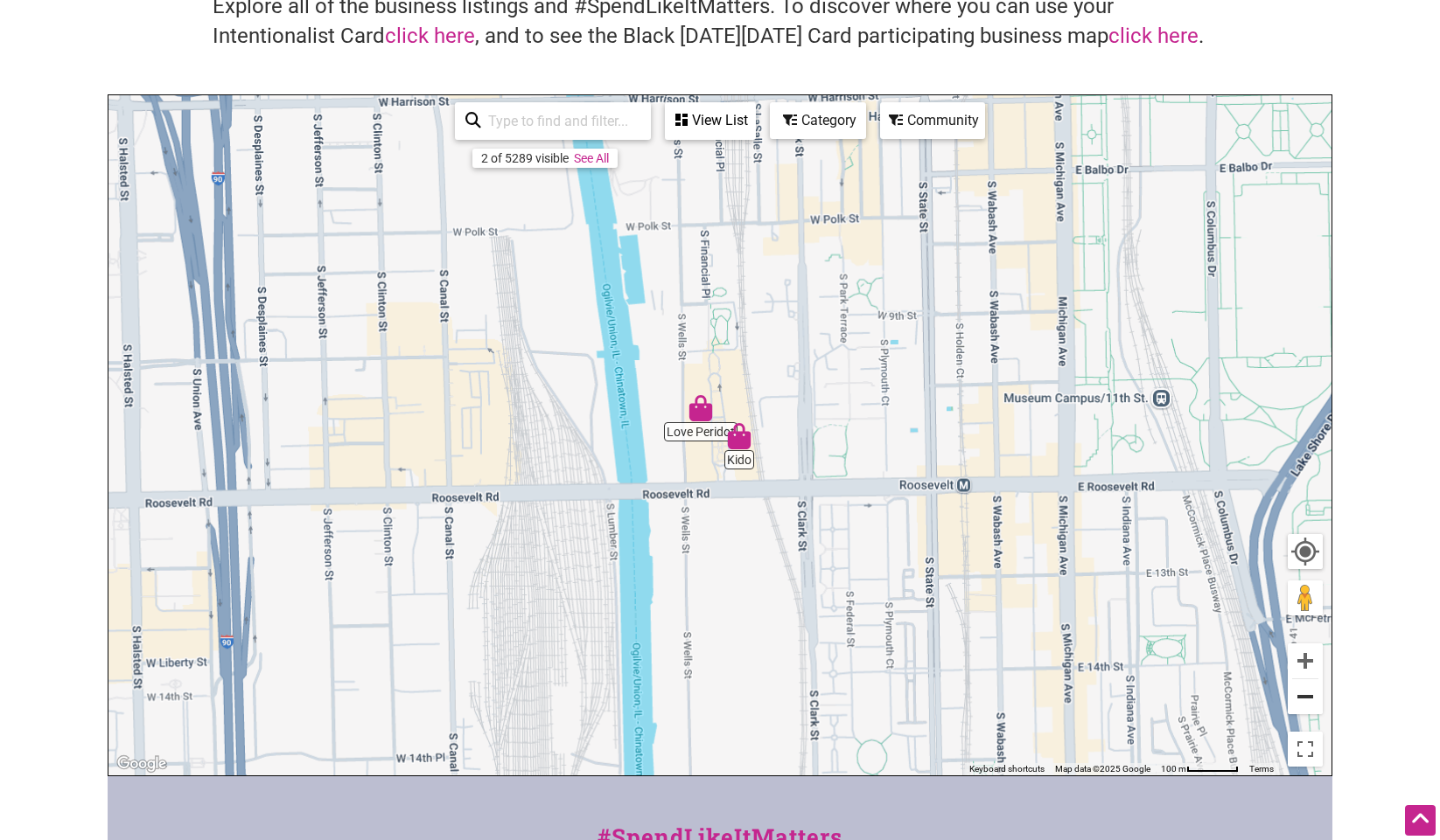
click at [1304, 703] on button "Zoom out" at bounding box center [1305, 697] width 35 height 35
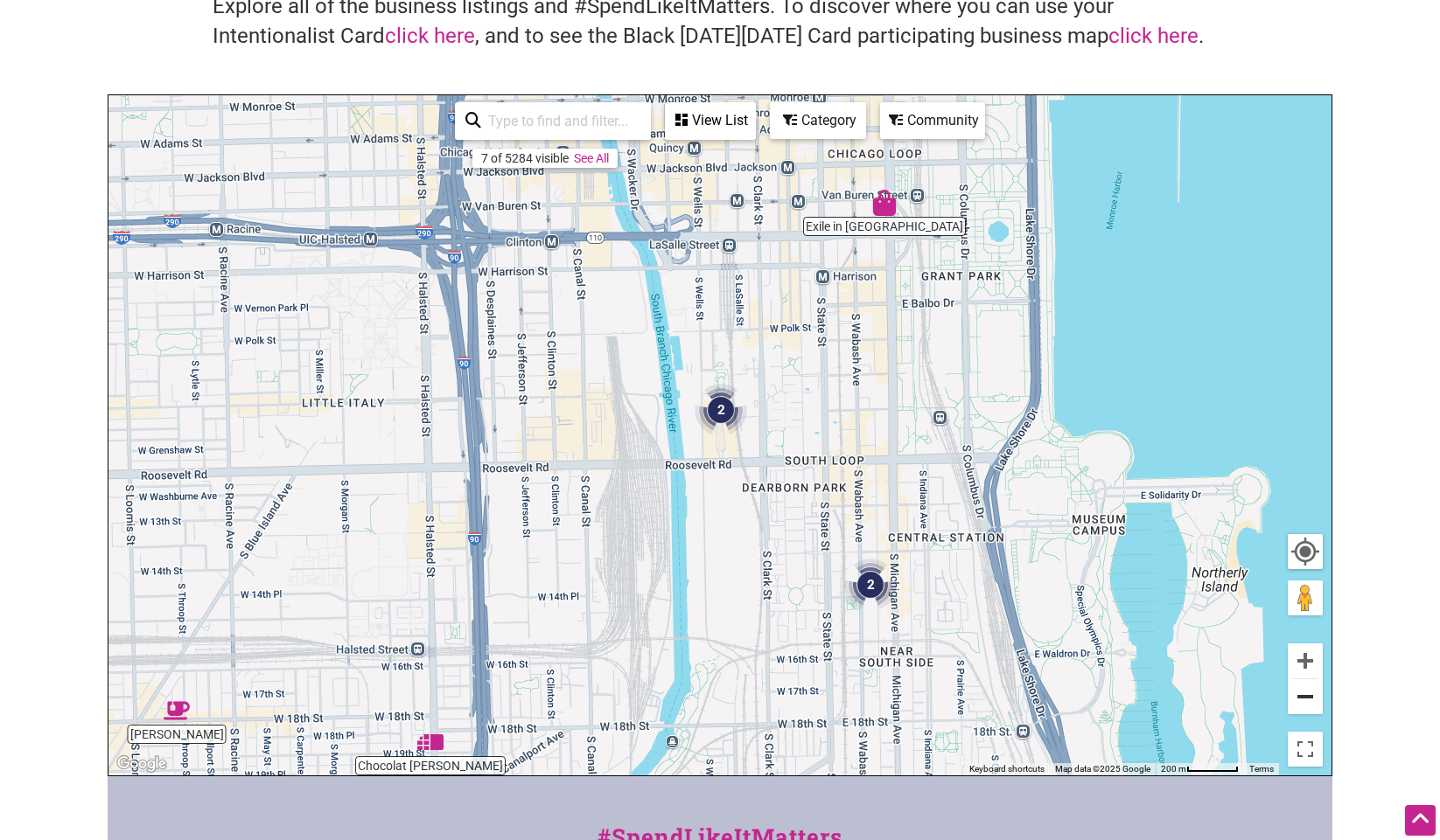
click at [1304, 703] on button "Zoom out" at bounding box center [1305, 697] width 35 height 35
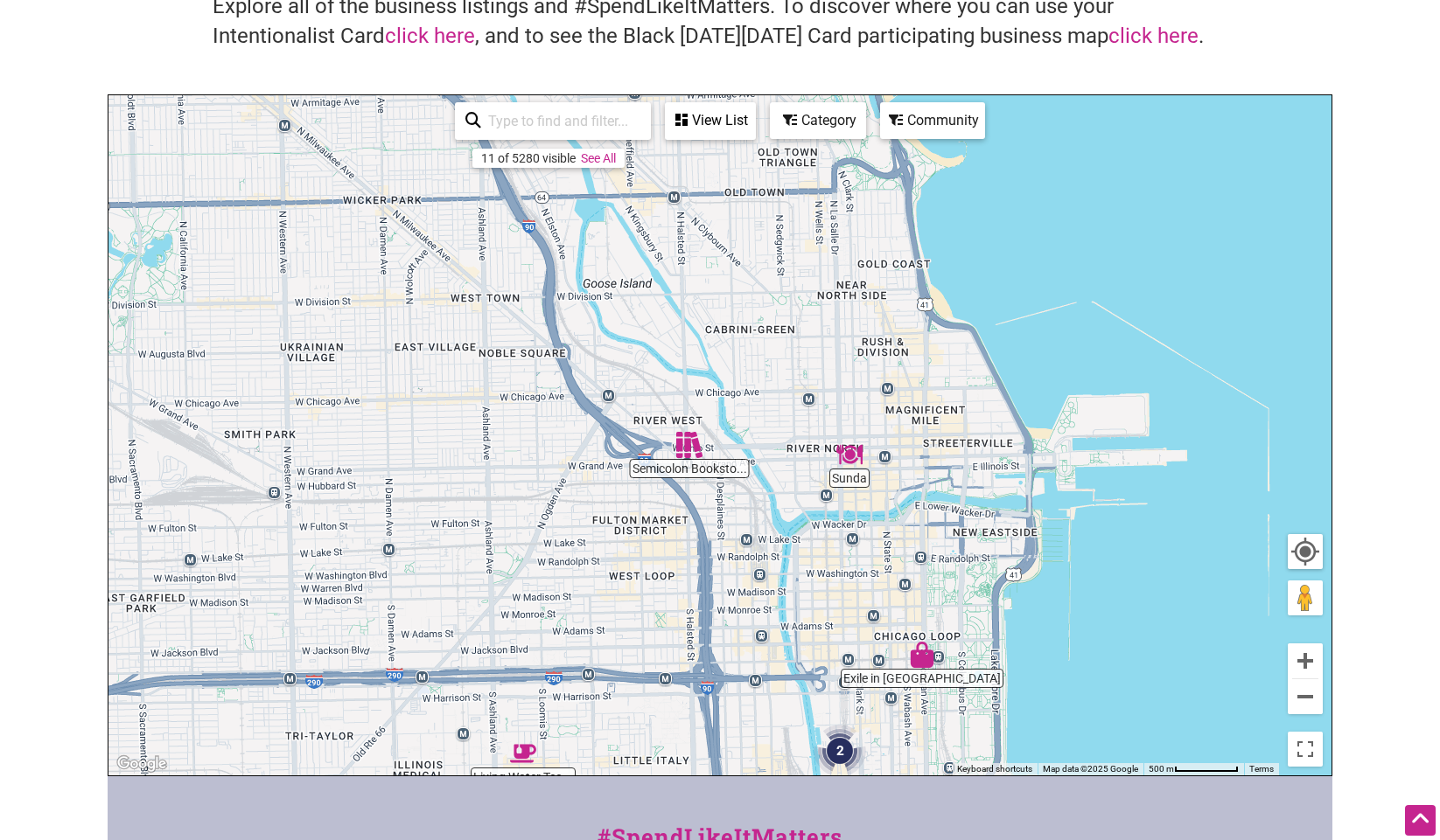
drag, startPoint x: 561, startPoint y: 397, endPoint x: 683, endPoint y: 740, distance: 364.1
click at [683, 740] on div "To navigate, press the arrow keys." at bounding box center [720, 436] width 1223 height 680
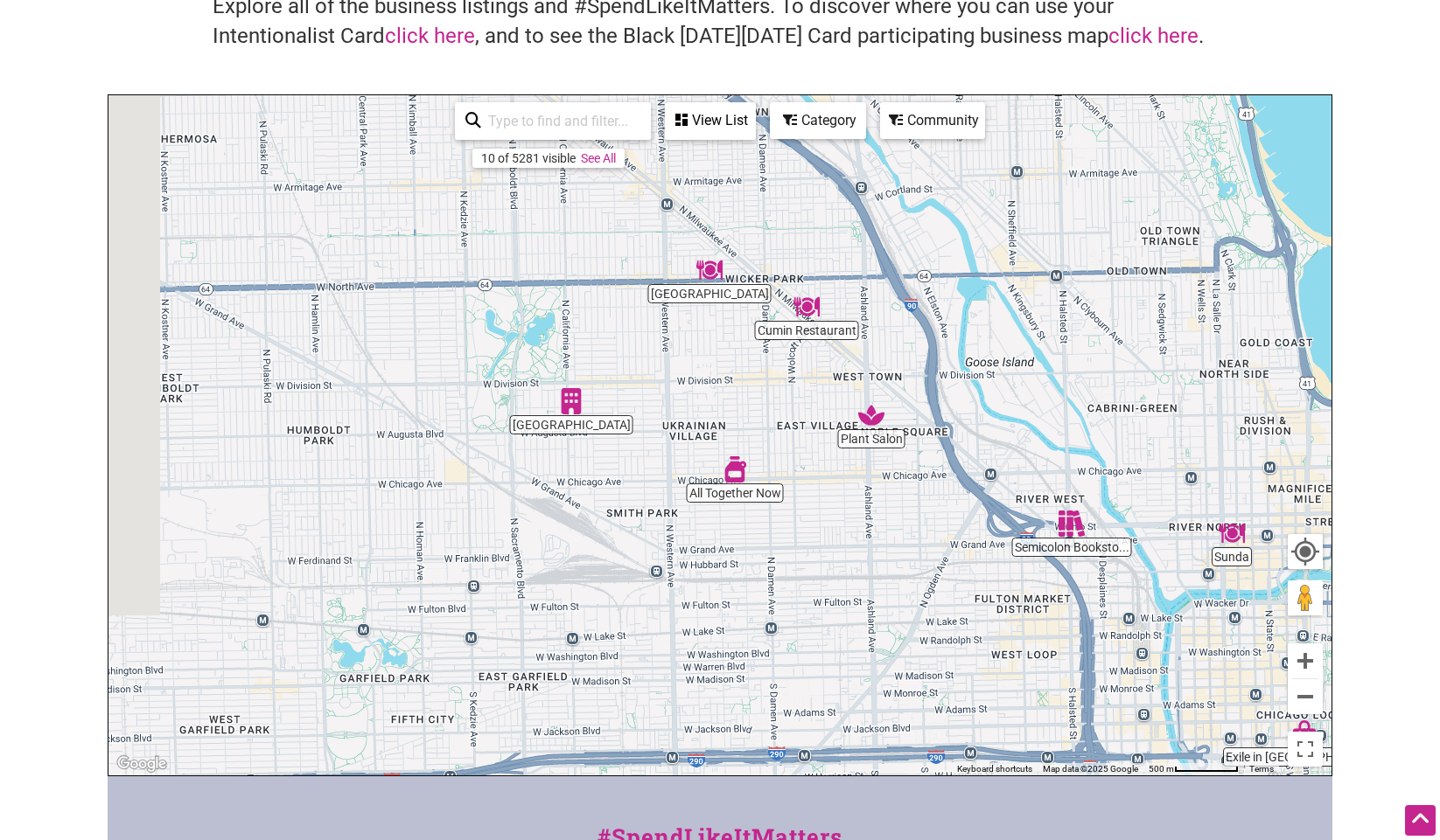
drag, startPoint x: 492, startPoint y: 442, endPoint x: 877, endPoint y: 522, distance: 393.2
click at [877, 522] on div "To navigate, press the arrow keys." at bounding box center [720, 436] width 1223 height 680
